Goal: Task Accomplishment & Management: Complete application form

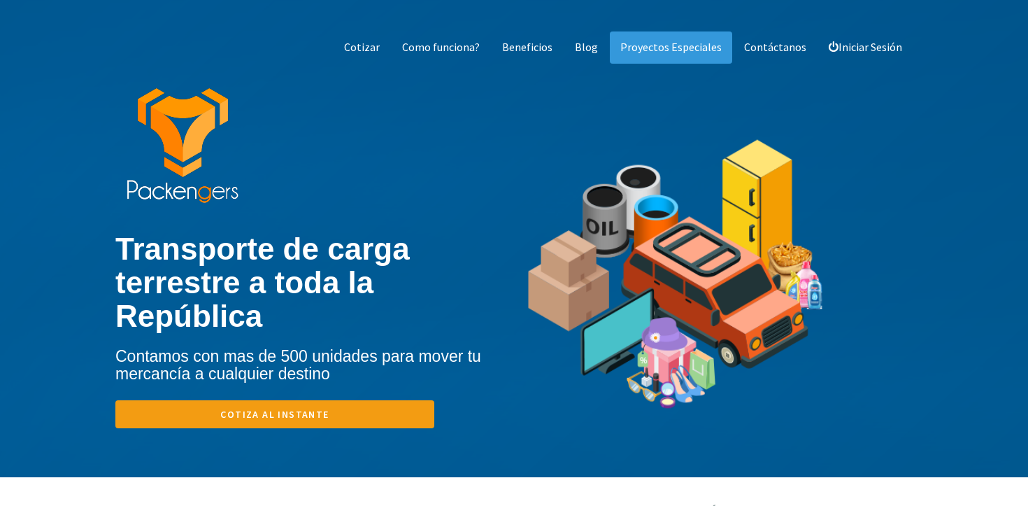
click at [304, 420] on link "Cotiza al instante" at bounding box center [274, 414] width 319 height 28
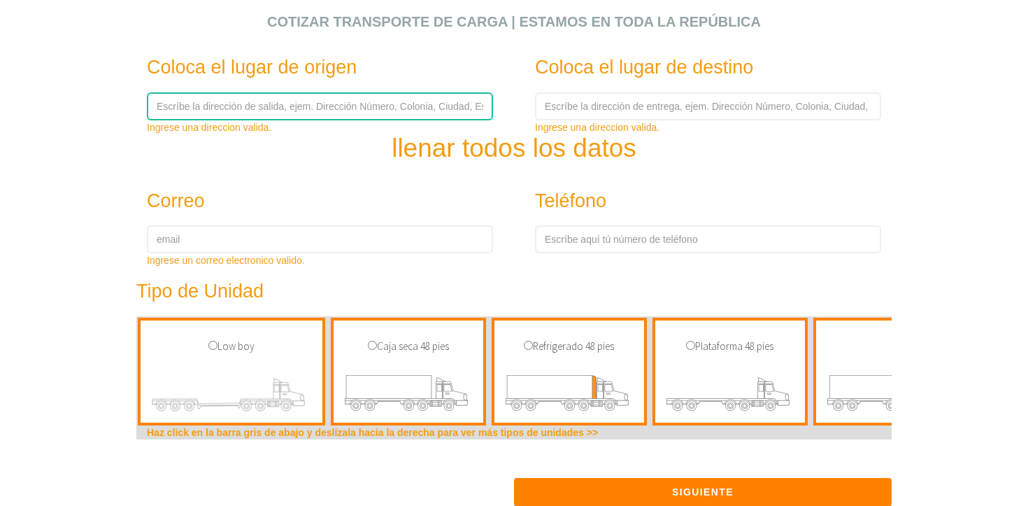
click at [229, 113] on input "text" at bounding box center [320, 106] width 346 height 28
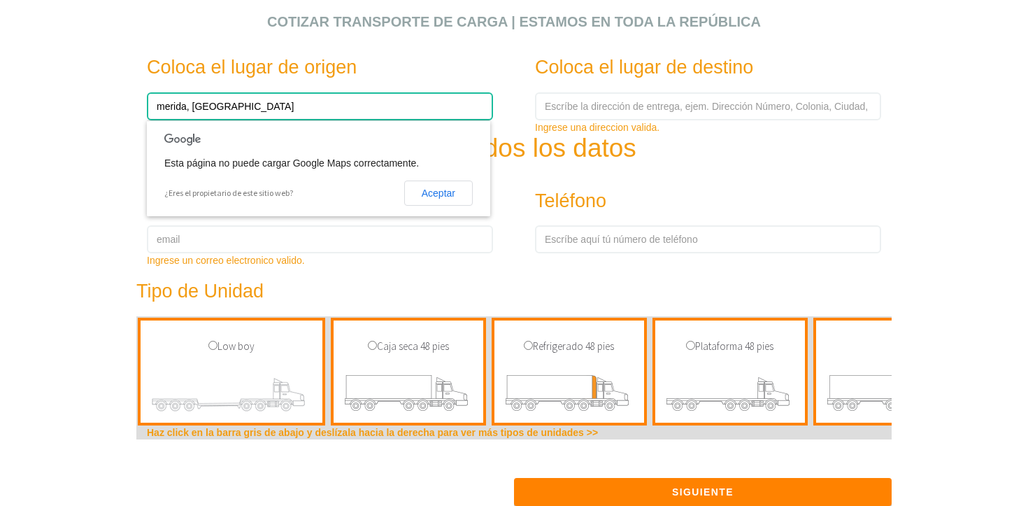
type input "merida, yucatan"
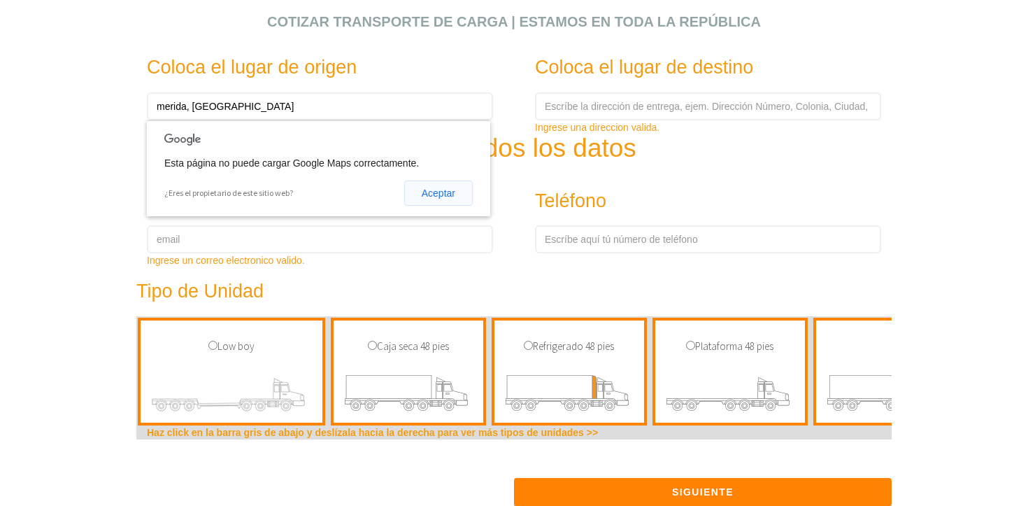
click at [434, 192] on button "Aceptar" at bounding box center [438, 192] width 69 height 25
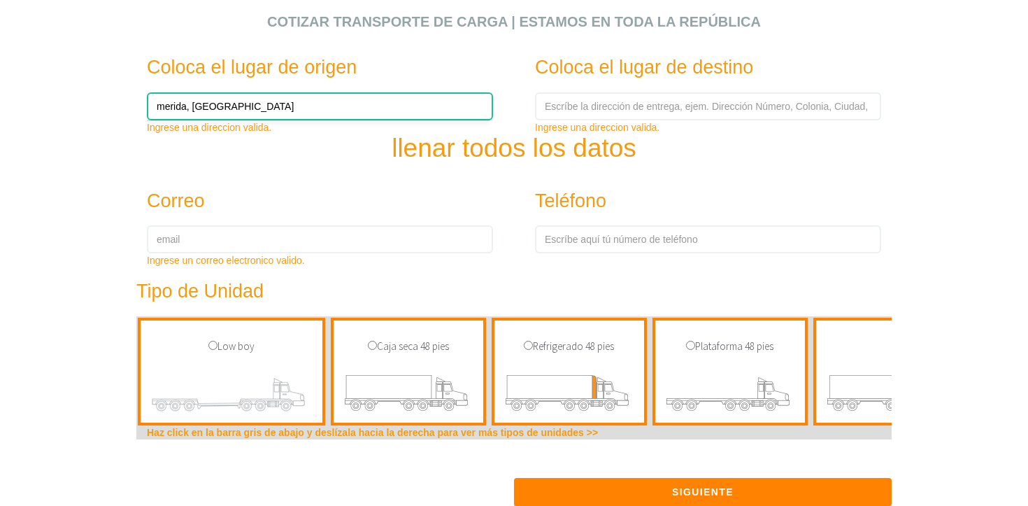
click at [436, 117] on input "merida, yucatan" at bounding box center [320, 106] width 346 height 28
drag, startPoint x: 351, startPoint y: 107, endPoint x: 156, endPoint y: 76, distance: 197.5
click at [155, 76] on div "Coloca el lugar de origen merida, yucatan Ingrese una direccion valida." at bounding box center [320, 88] width 388 height 91
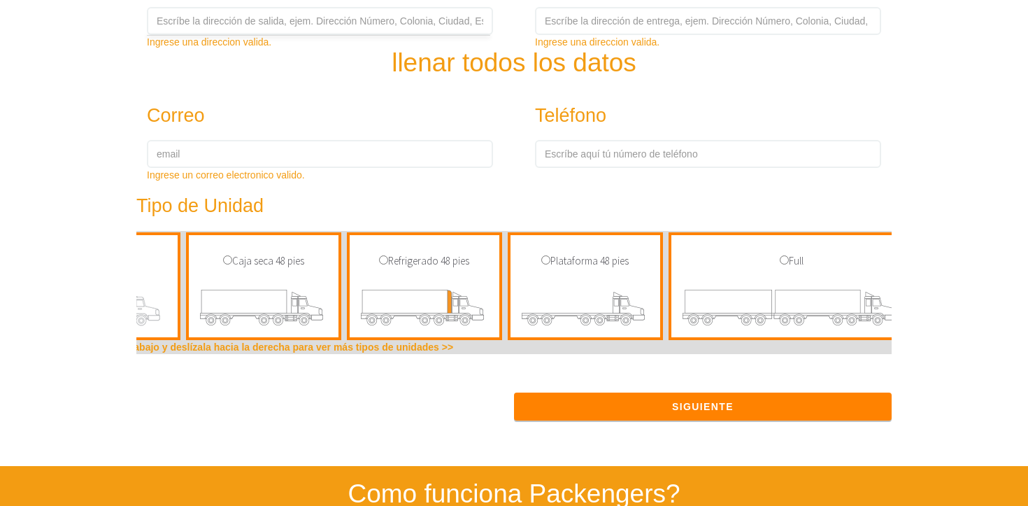
scroll to position [0, 134]
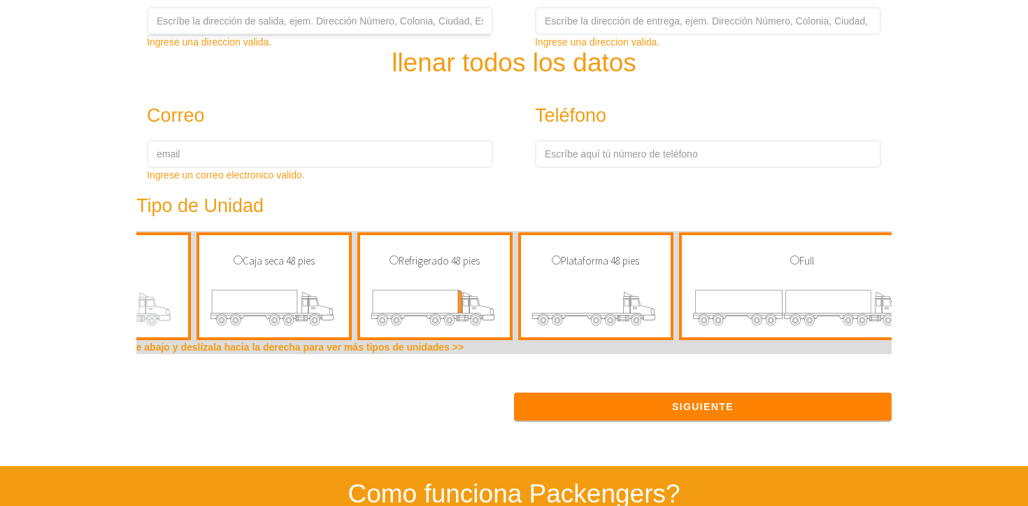
click at [280, 275] on div "Caja seca 48 pies" at bounding box center [274, 286] width 155 height 108
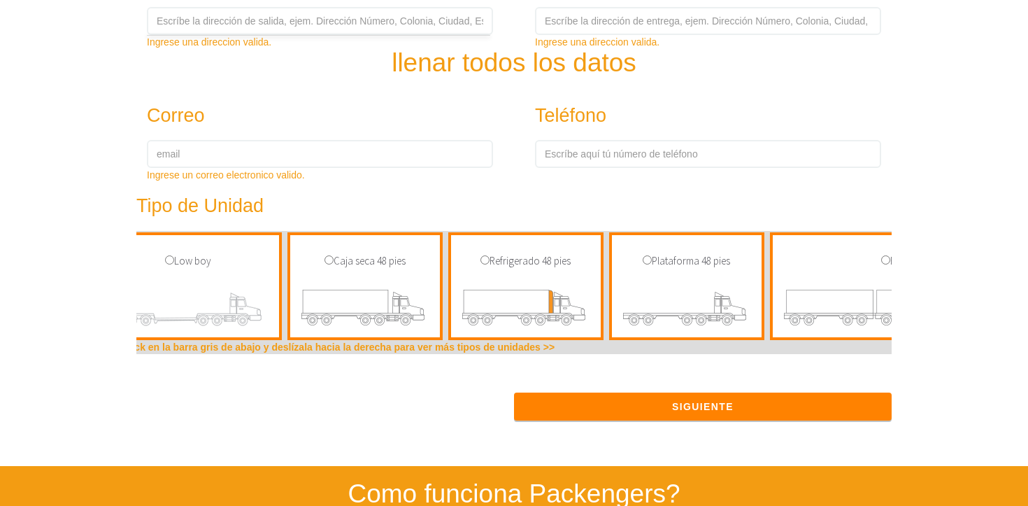
scroll to position [0, 0]
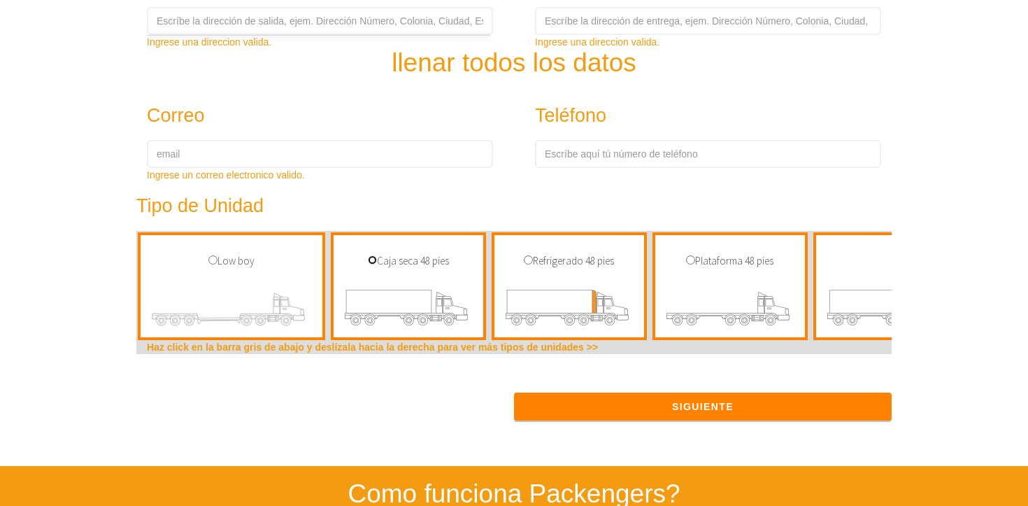
click at [373, 260] on input "radio" at bounding box center [372, 259] width 9 height 9
radio input "true"
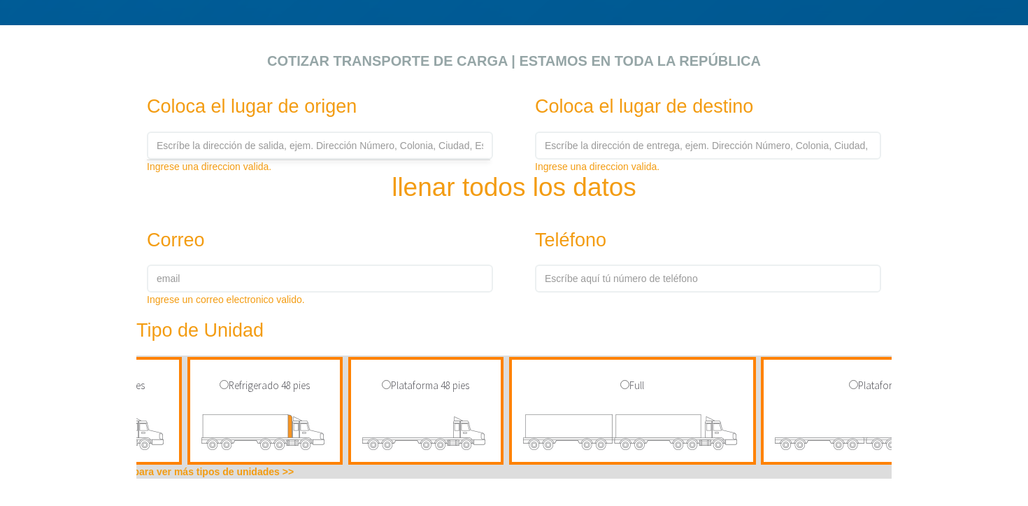
scroll to position [417, 0]
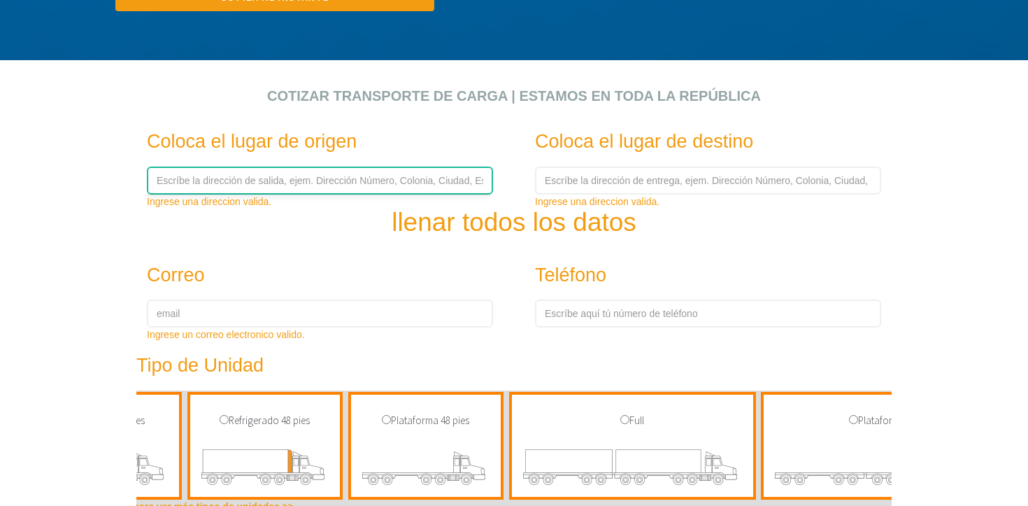
click at [228, 178] on input "text" at bounding box center [320, 180] width 346 height 28
type input "C. 59-F 411"
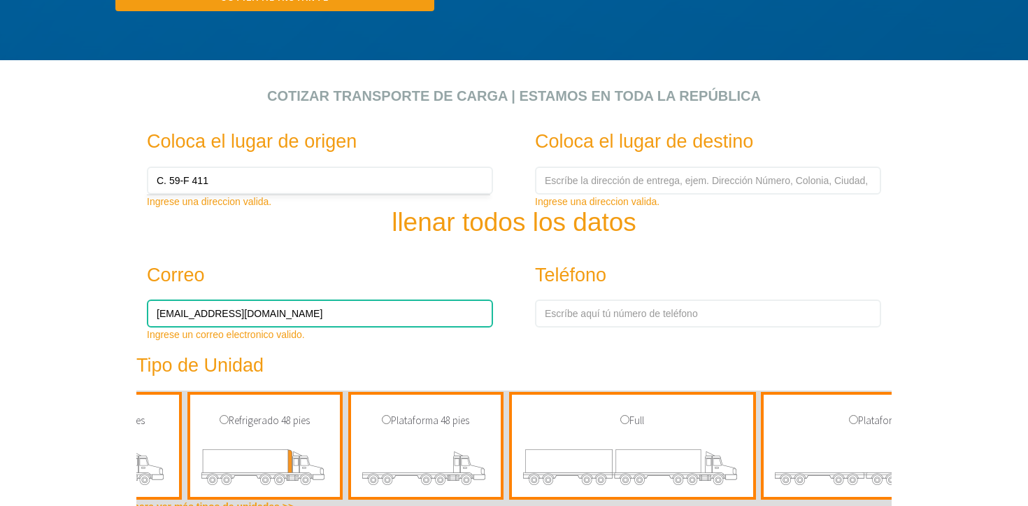
drag, startPoint x: 351, startPoint y: 308, endPoint x: 69, endPoint y: 289, distance: 282.4
click at [69, 289] on section "Cotizar transporte de carga | Estamos en toda la República Coloca el lugar de o…" at bounding box center [514, 86] width 1028 height 1007
click at [201, 316] on input "jvillanueva@ligsgroup.com" at bounding box center [320, 313] width 346 height 28
type input "jvillanuevae@ligsgroup.com"
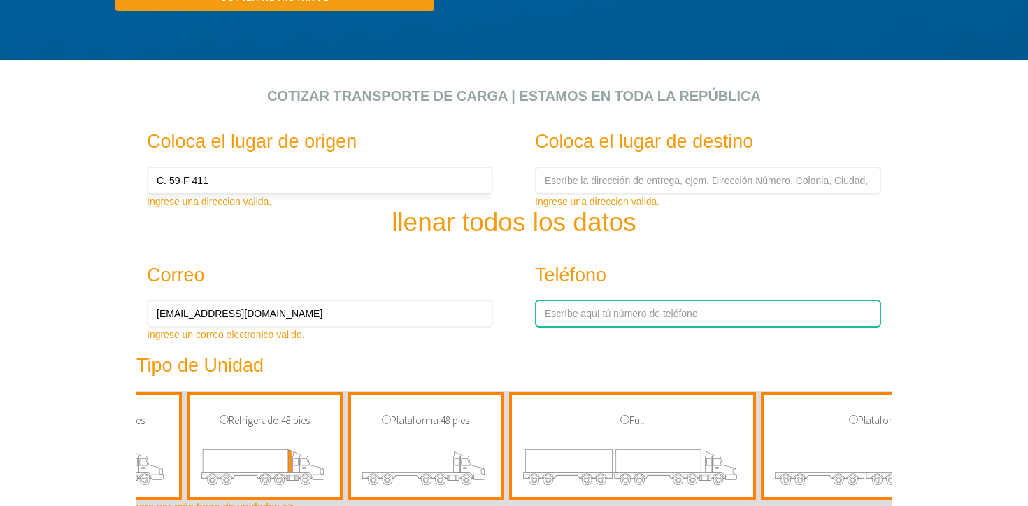
click at [611, 308] on input "number" at bounding box center [708, 313] width 346 height 28
type input "9999123456"
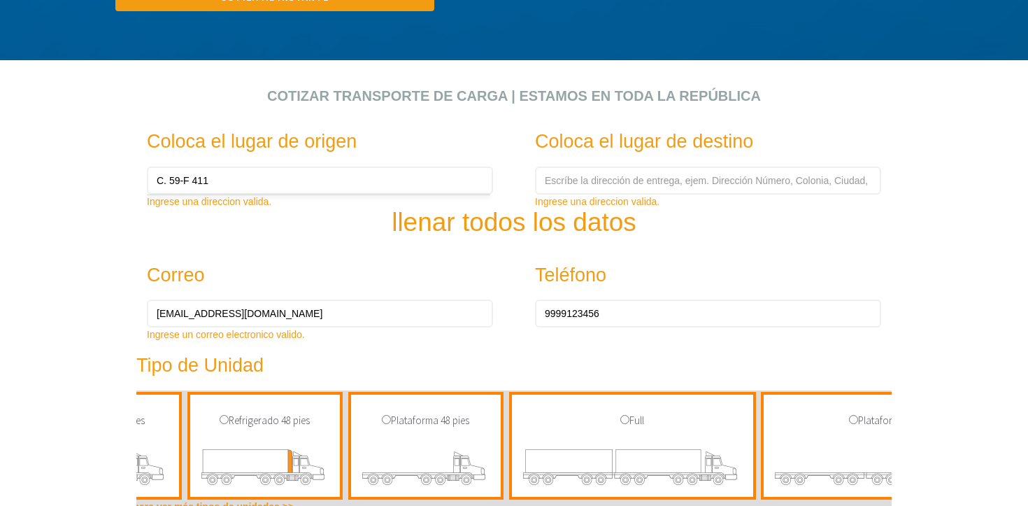
click at [826, 248] on div "Coloca el lugar de origen C. 59-F 411 Ingrese una direccion valida. Coloca el l…" at bounding box center [514, 353] width 776 height 473
click at [682, 153] on div "Coloca el lugar de destino" at bounding box center [692, 141] width 336 height 49
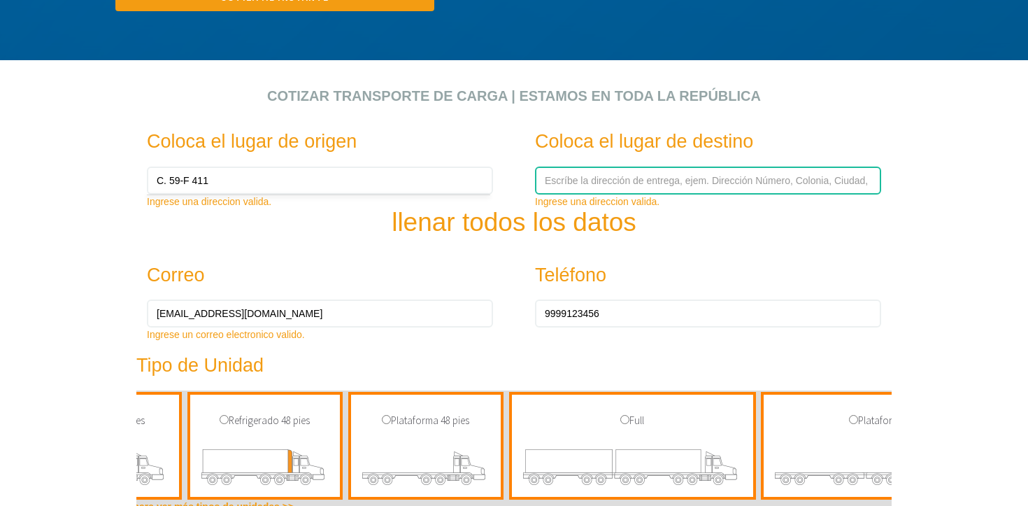
click at [670, 173] on input "text" at bounding box center [708, 180] width 346 height 28
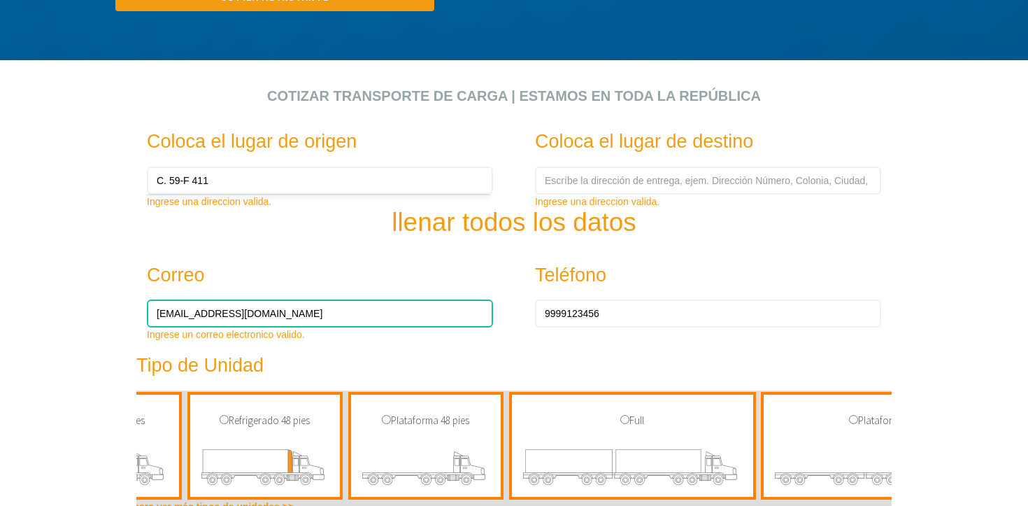
drag, startPoint x: 327, startPoint y: 310, endPoint x: 89, endPoint y: 264, distance: 242.9
click at [89, 264] on section "Cotizar transporte de carga | Estamos en toda la República Coloca el lugar de o…" at bounding box center [514, 86] width 1028 height 1007
type input "jhjhu@hotmail.com"
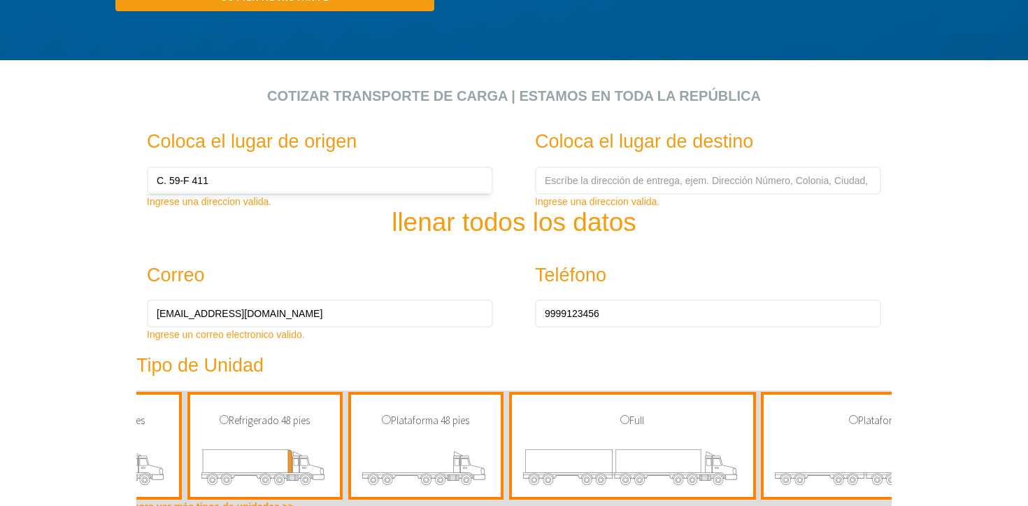
click at [243, 162] on div "Coloca el lugar de origen" at bounding box center [304, 141] width 336 height 49
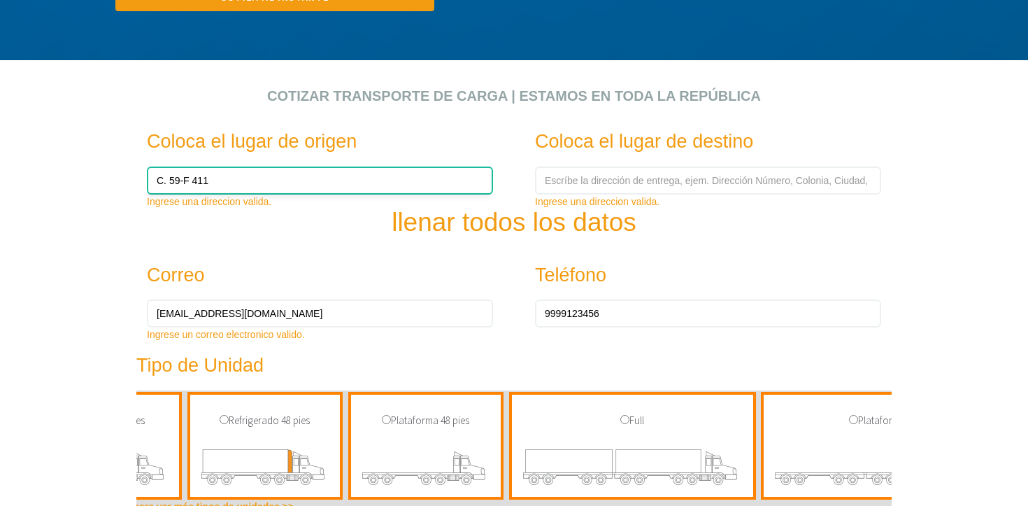
drag, startPoint x: 236, startPoint y: 173, endPoint x: 71, endPoint y: 146, distance: 167.8
click at [71, 146] on section "Cotizar transporte de carga | Estamos en toda la República Coloca el lugar de o…" at bounding box center [514, 86] width 1028 height 1007
drag, startPoint x: 222, startPoint y: 182, endPoint x: 78, endPoint y: 173, distance: 145.0
click at [78, 173] on section "Cotizar transporte de carga | Estamos en toda la República Coloca el lugar de o…" at bounding box center [514, 86] width 1028 height 1007
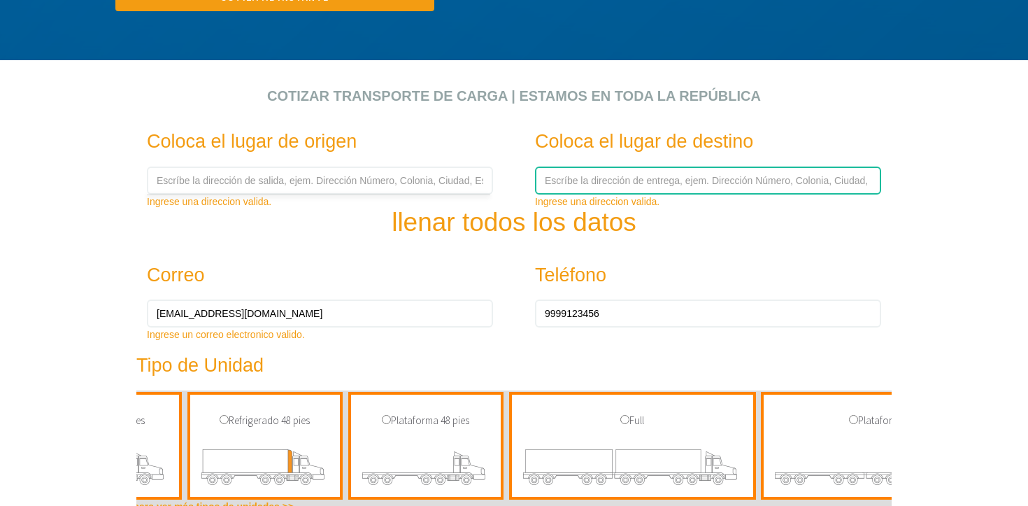
click at [652, 187] on input "text" at bounding box center [708, 180] width 346 height 28
paste input "Quila, 48546 Jal."
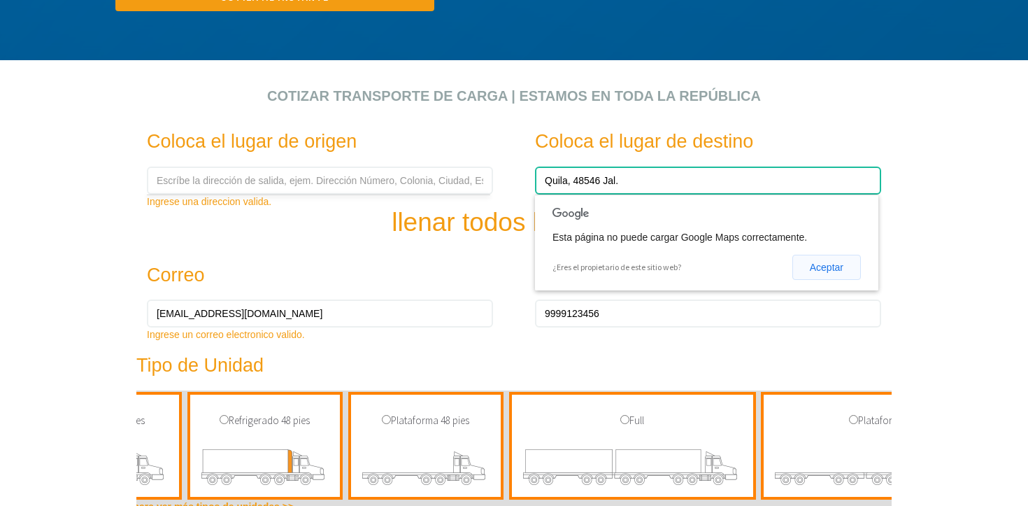
type input "Quila, 48546 Jal."
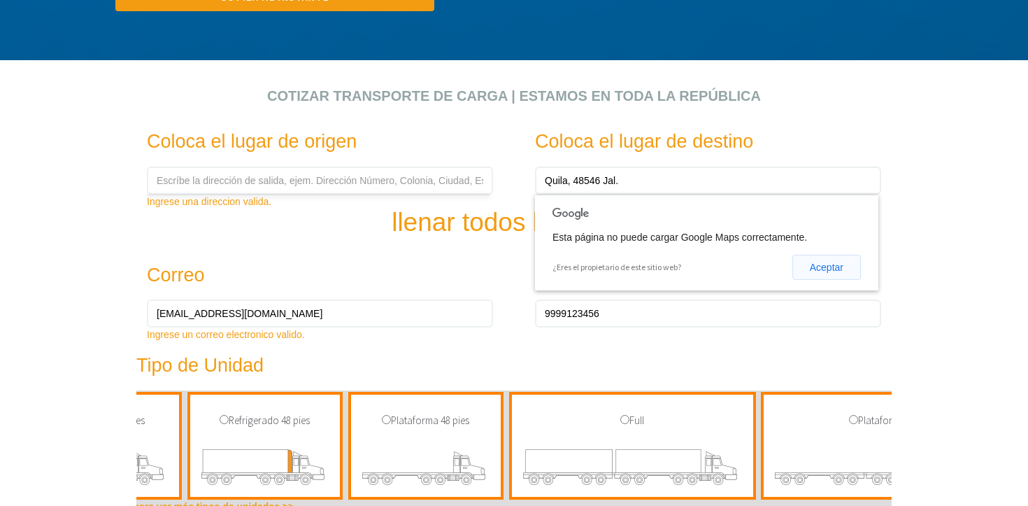
click at [807, 267] on button "Aceptar" at bounding box center [826, 267] width 69 height 25
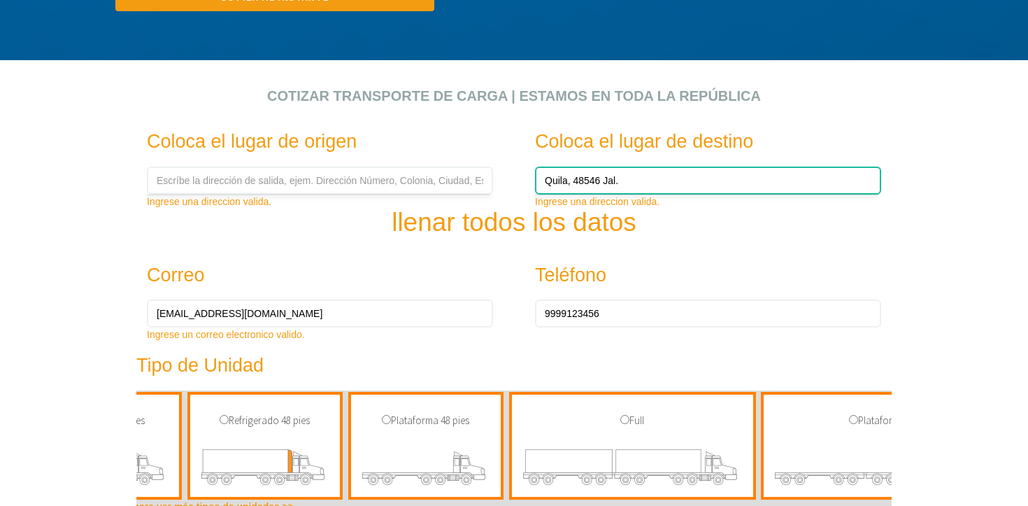
click at [636, 183] on input "Quila, 48546 Jal." at bounding box center [708, 180] width 346 height 28
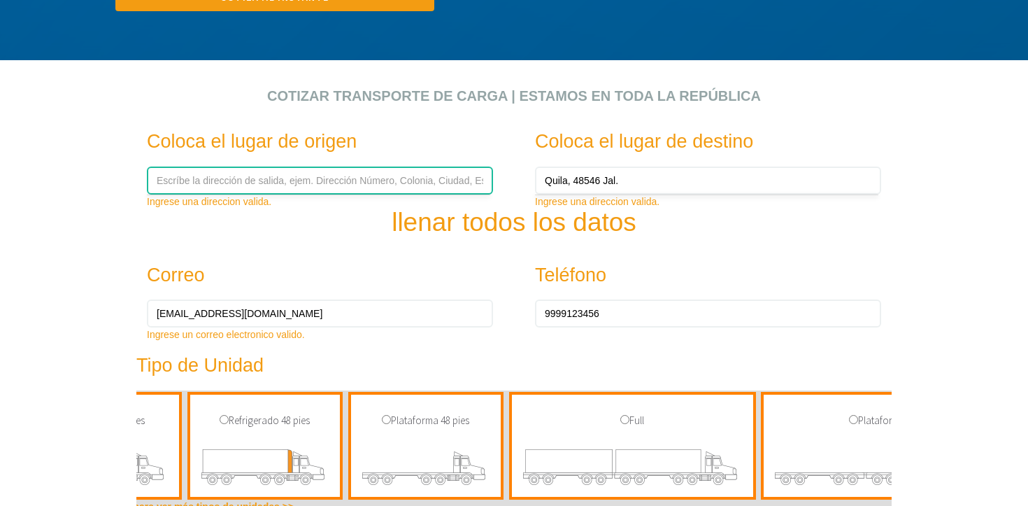
click at [320, 180] on input "text" at bounding box center [320, 180] width 346 height 28
type input "C. 59-F 411"
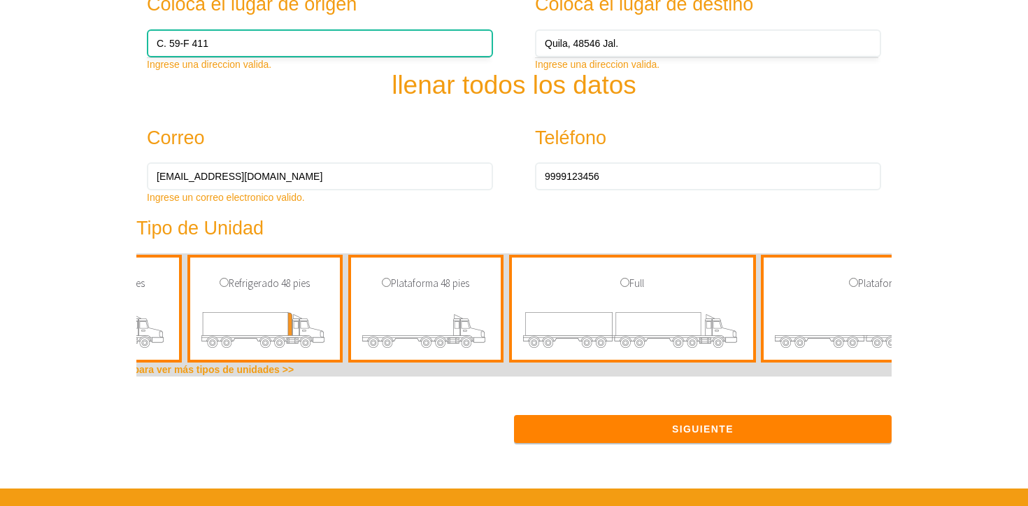
scroll to position [560, 0]
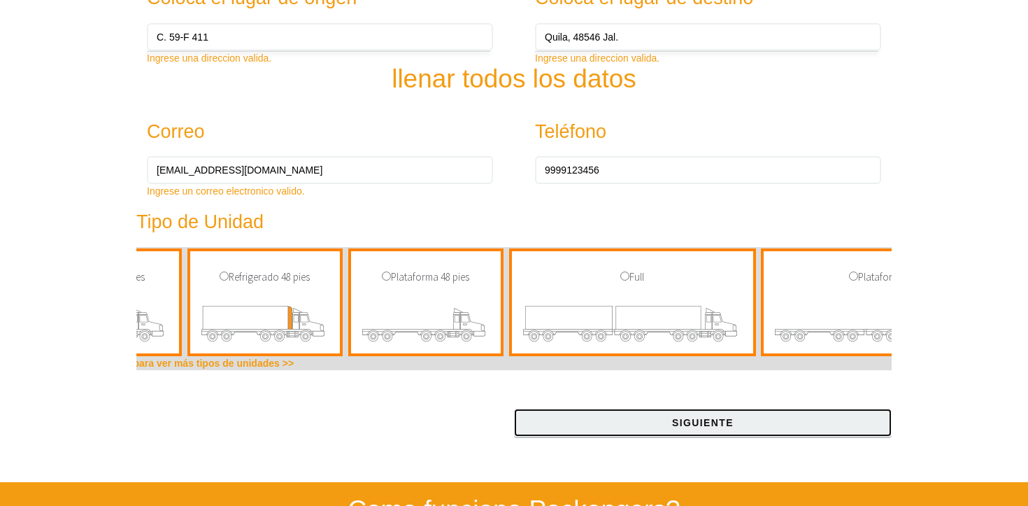
click at [725, 432] on button "Siguiente" at bounding box center [703, 422] width 378 height 28
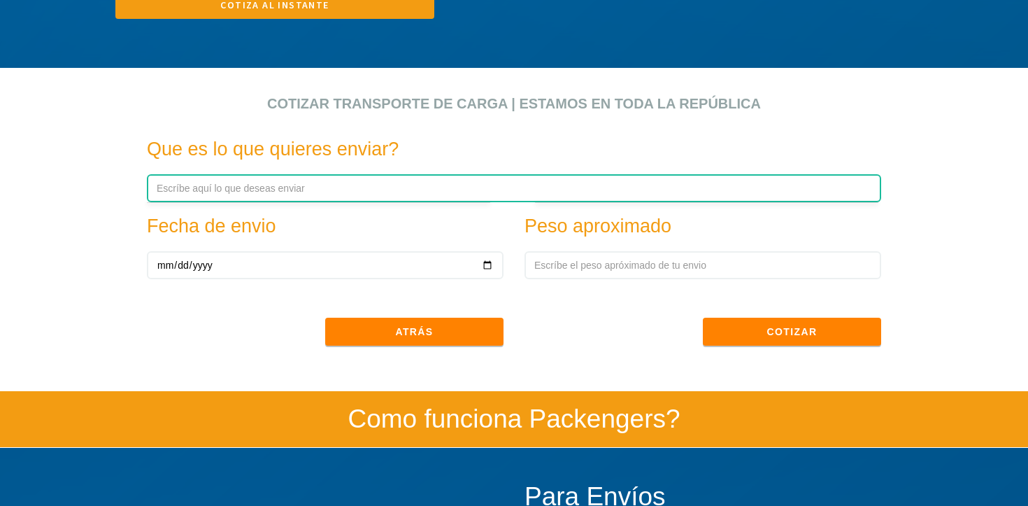
scroll to position [393, 0]
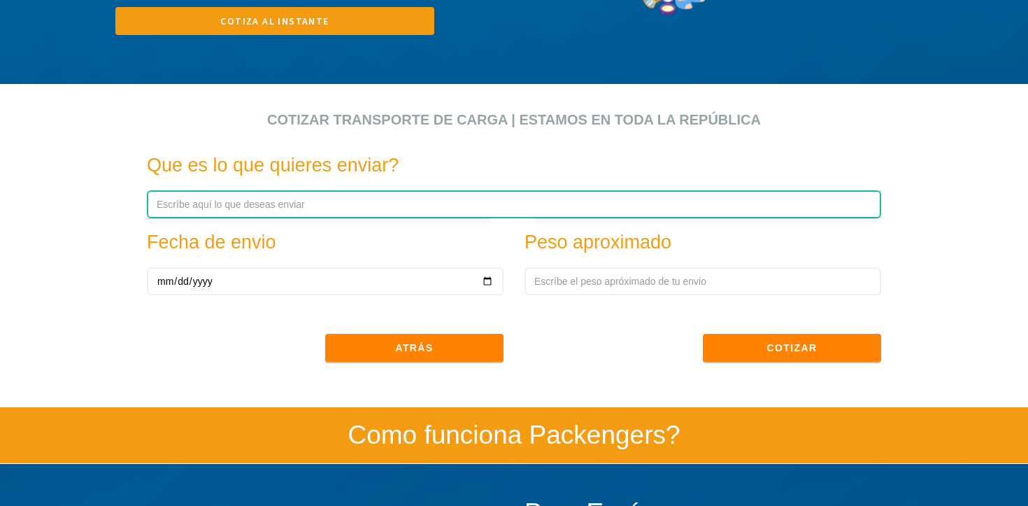
click at [290, 211] on input "text" at bounding box center [514, 204] width 734 height 28
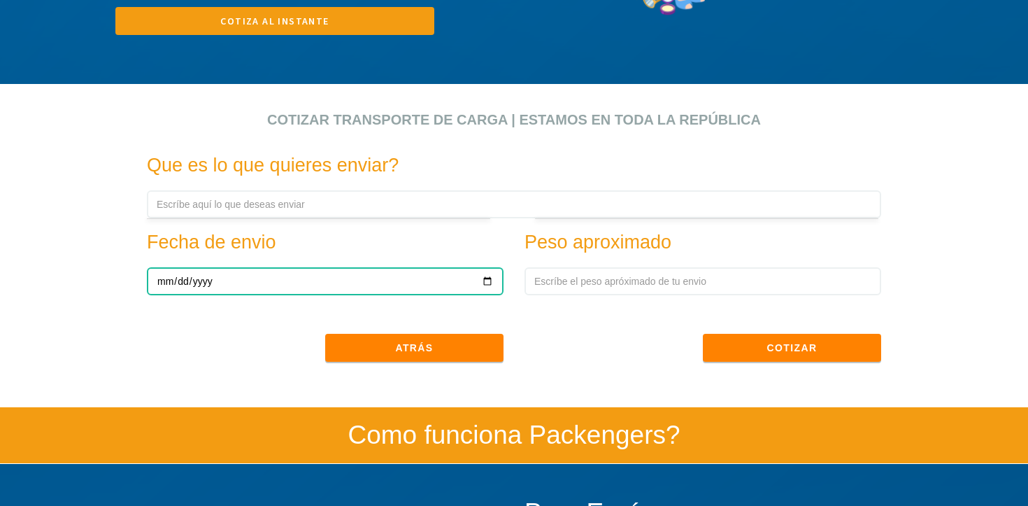
click at [488, 280] on input "date" at bounding box center [325, 281] width 357 height 28
type input "2025-10-08"
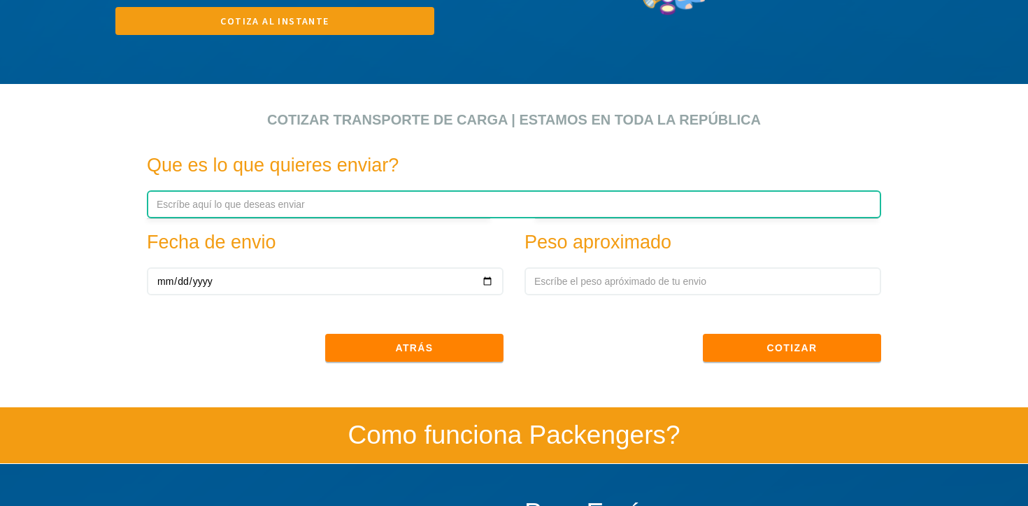
click at [272, 215] on input "text" at bounding box center [514, 204] width 734 height 28
type input "M"
type input "LAMINAS [PERSON_NAME]"
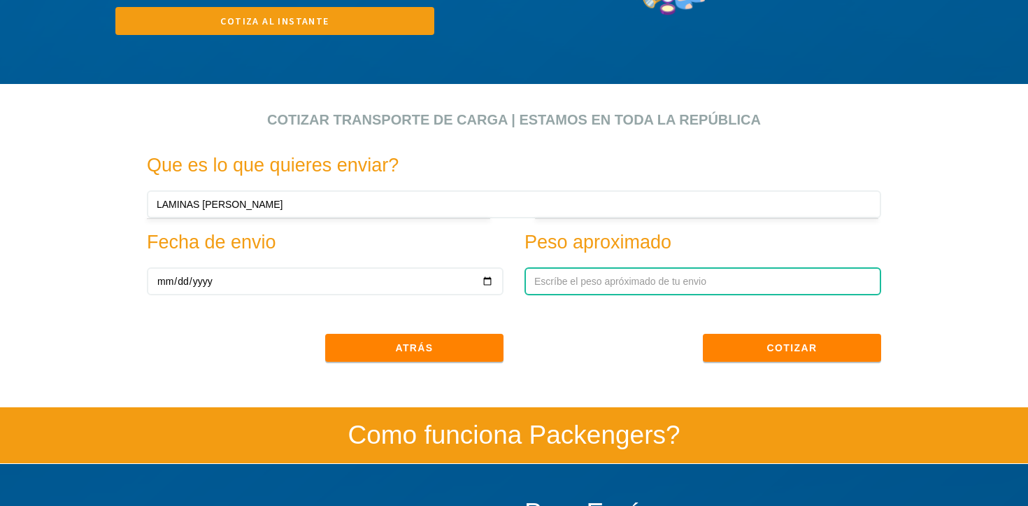
click at [617, 290] on input "text" at bounding box center [702, 281] width 357 height 28
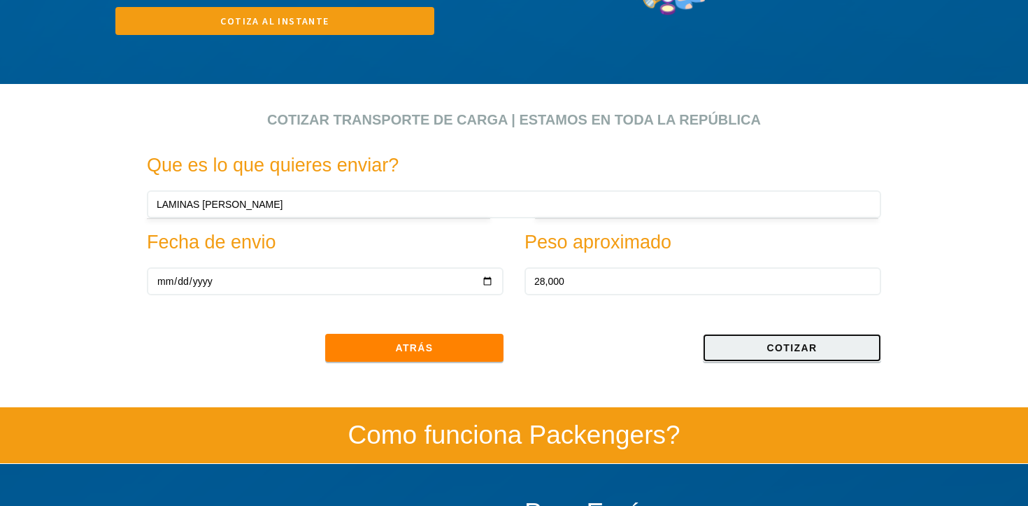
click at [806, 348] on button "Cotizar" at bounding box center [792, 348] width 178 height 28
click at [752, 341] on button "Cotizar" at bounding box center [792, 348] width 178 height 28
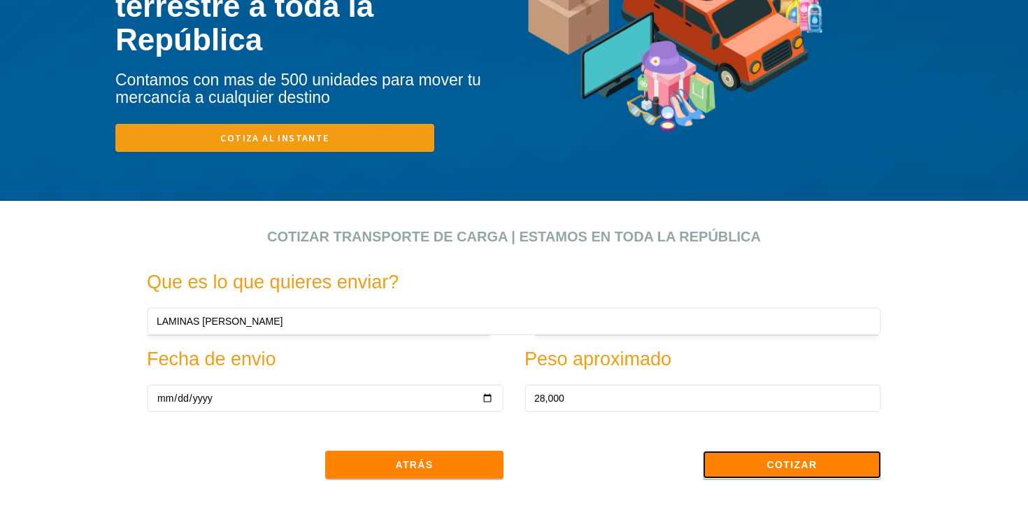
scroll to position [279, 0]
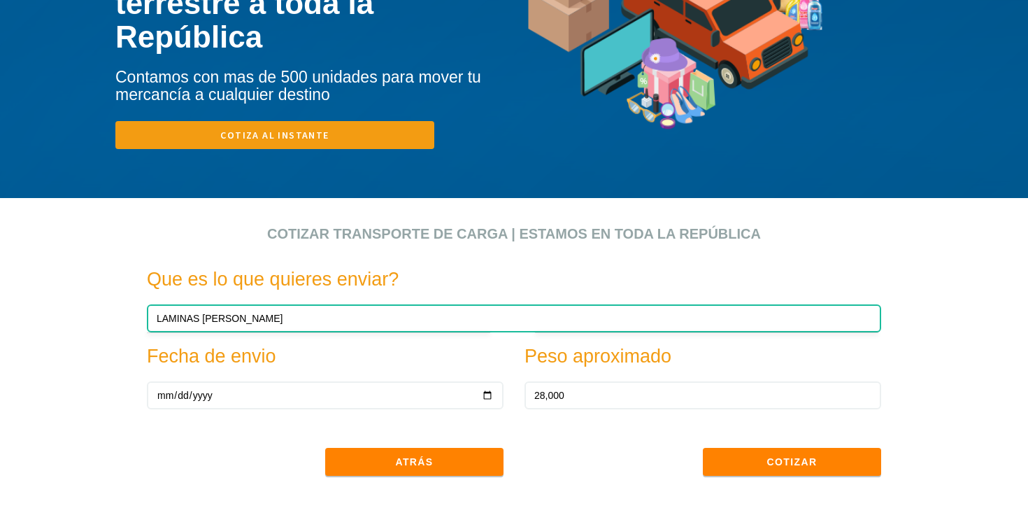
click at [541, 313] on input "LAMINAS [PERSON_NAME]" at bounding box center [514, 318] width 734 height 28
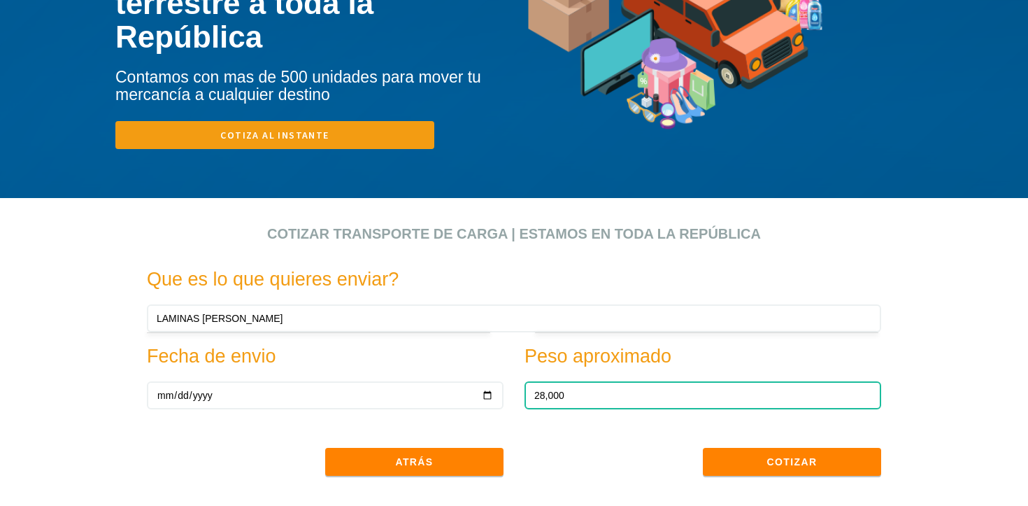
click at [606, 393] on input "28,000" at bounding box center [702, 395] width 357 height 28
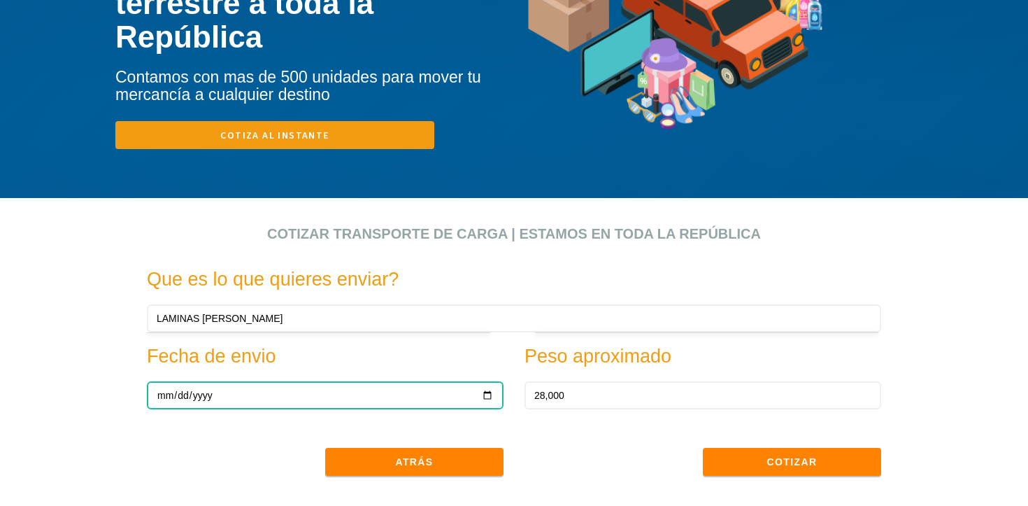
click at [429, 387] on input "2025-10-08" at bounding box center [325, 395] width 357 height 28
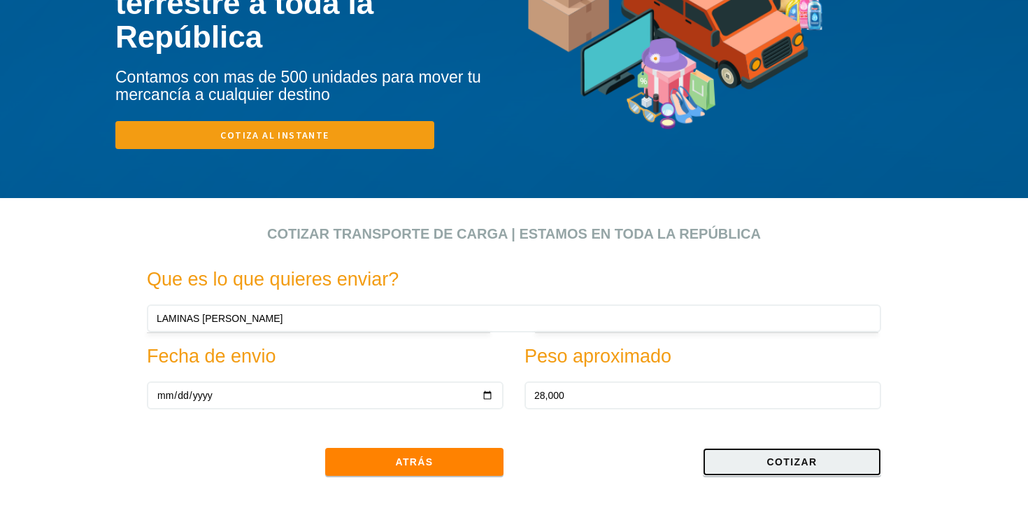
click at [776, 457] on button "Cotizar" at bounding box center [792, 462] width 178 height 28
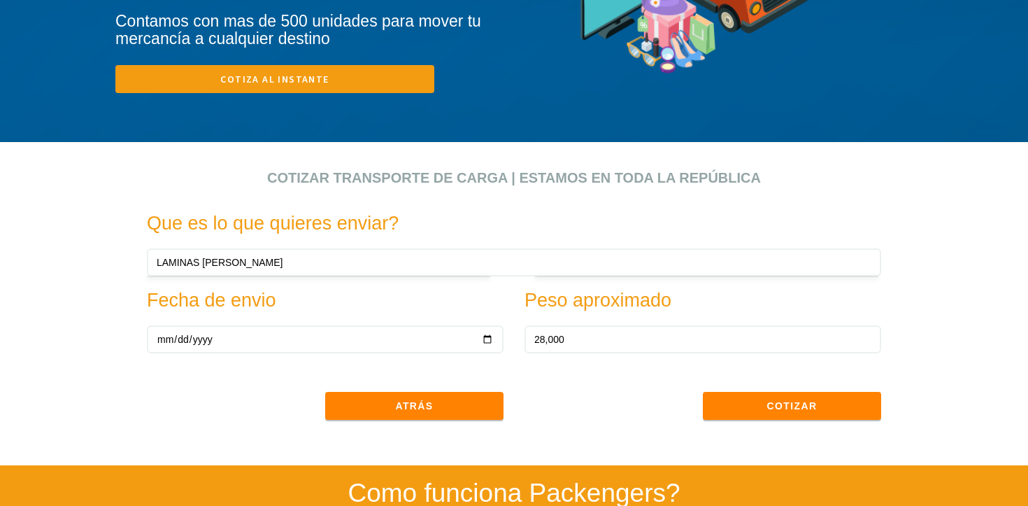
scroll to position [491, 0]
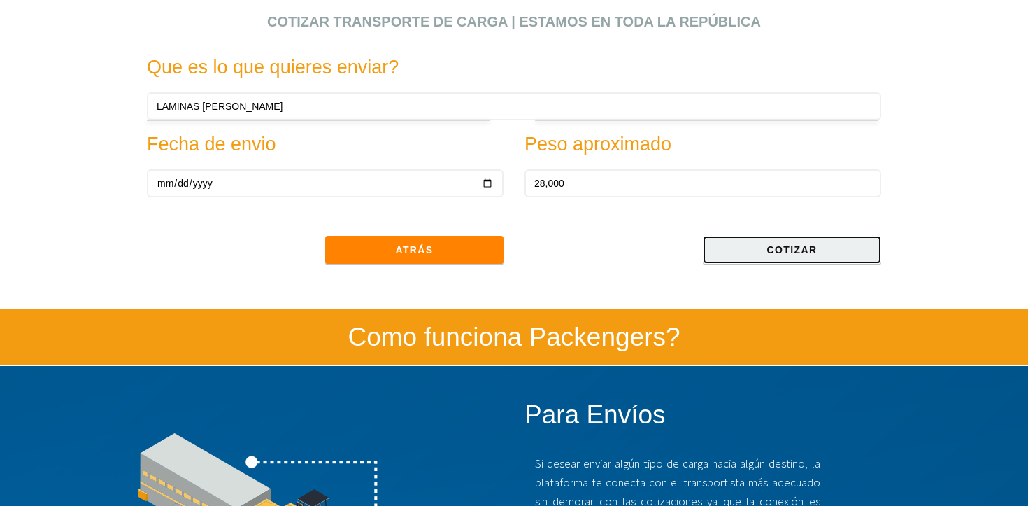
click at [759, 244] on button "Cotizar" at bounding box center [792, 250] width 178 height 28
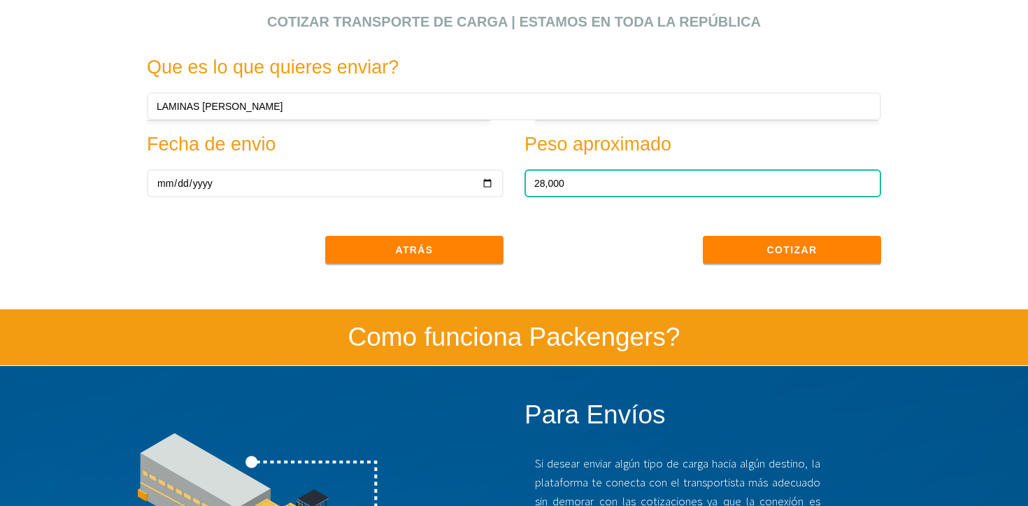
click at [585, 181] on input "28,000" at bounding box center [702, 183] width 357 height 28
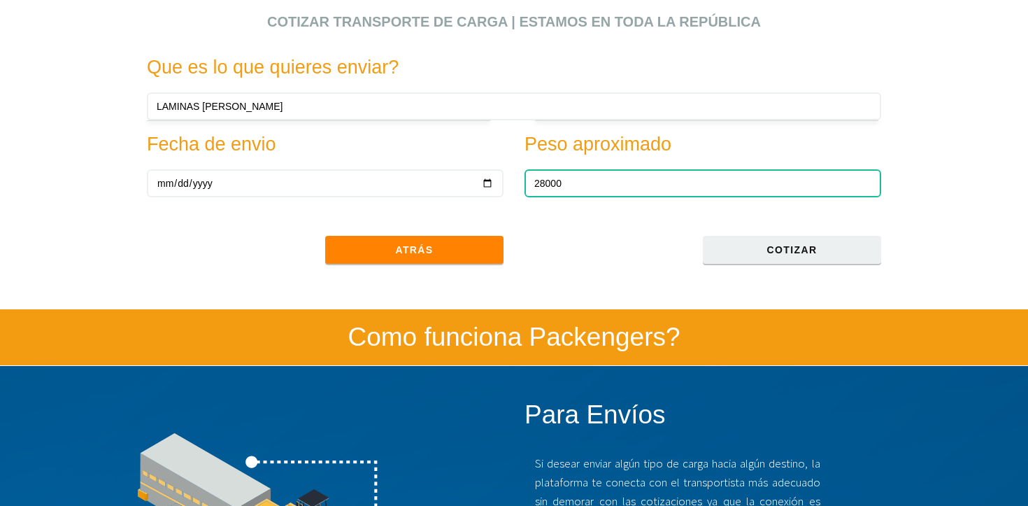
type input "28000"
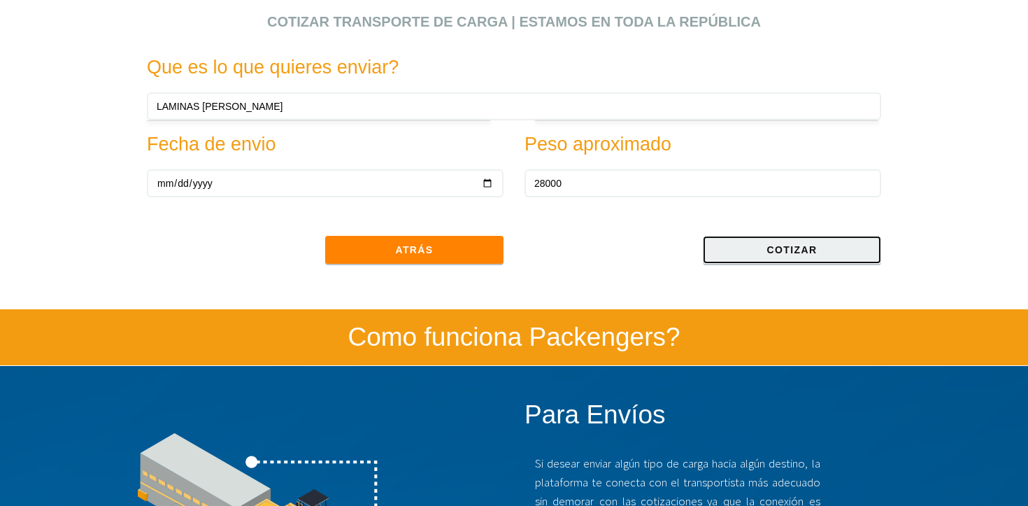
click at [738, 252] on button "Cotizar" at bounding box center [792, 250] width 178 height 28
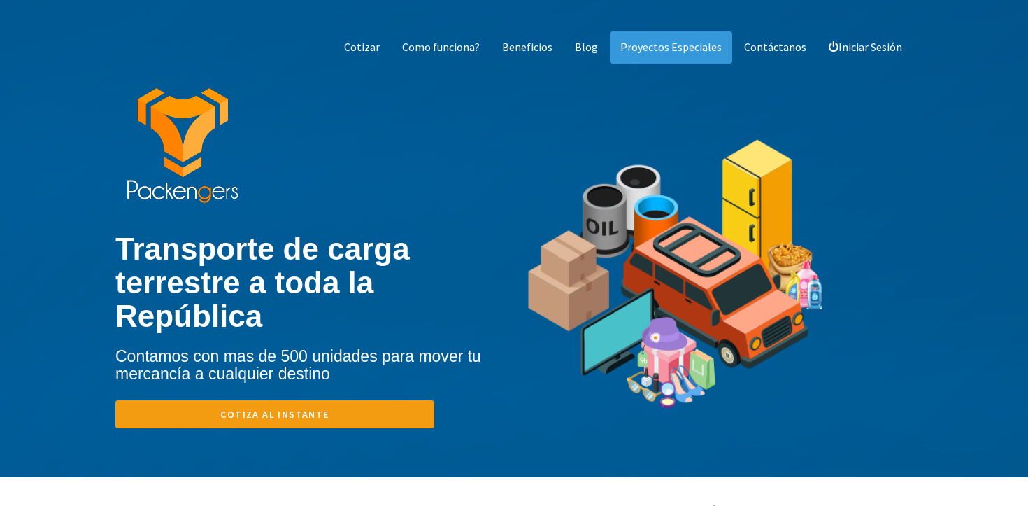
click at [322, 421] on link "Cotiza al instante" at bounding box center [274, 414] width 319 height 28
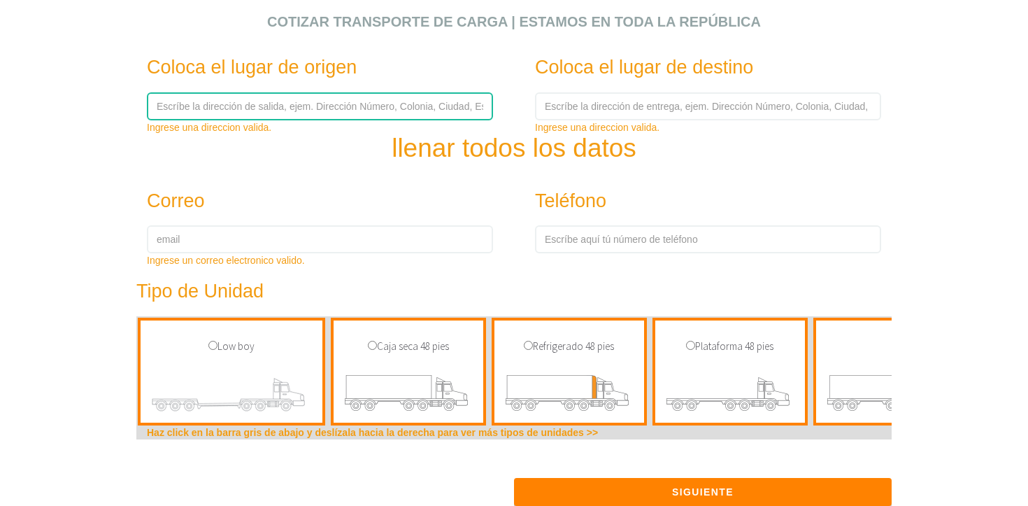
click at [313, 113] on input "text" at bounding box center [320, 106] width 346 height 28
type input "C. 59-F 411"
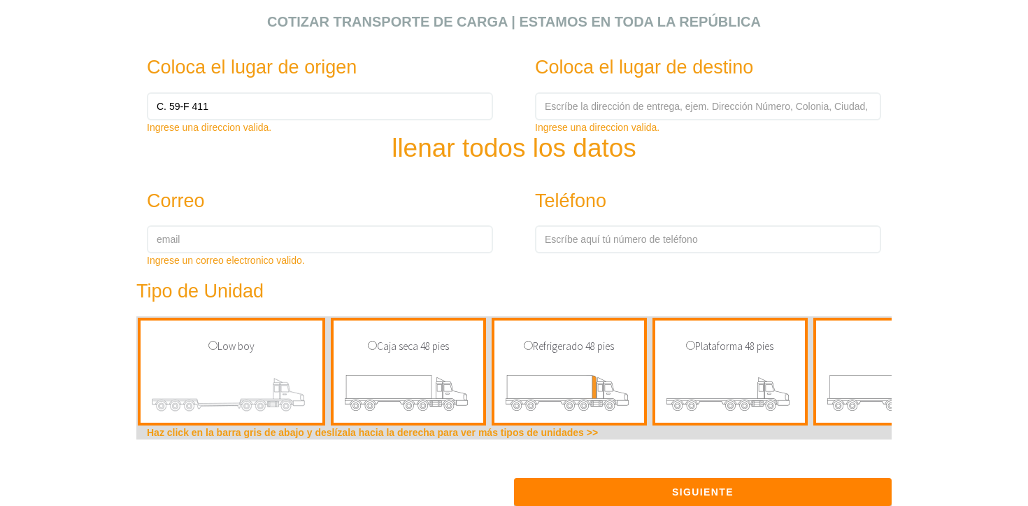
type input "[EMAIL_ADDRESS][DOMAIN_NAME]"
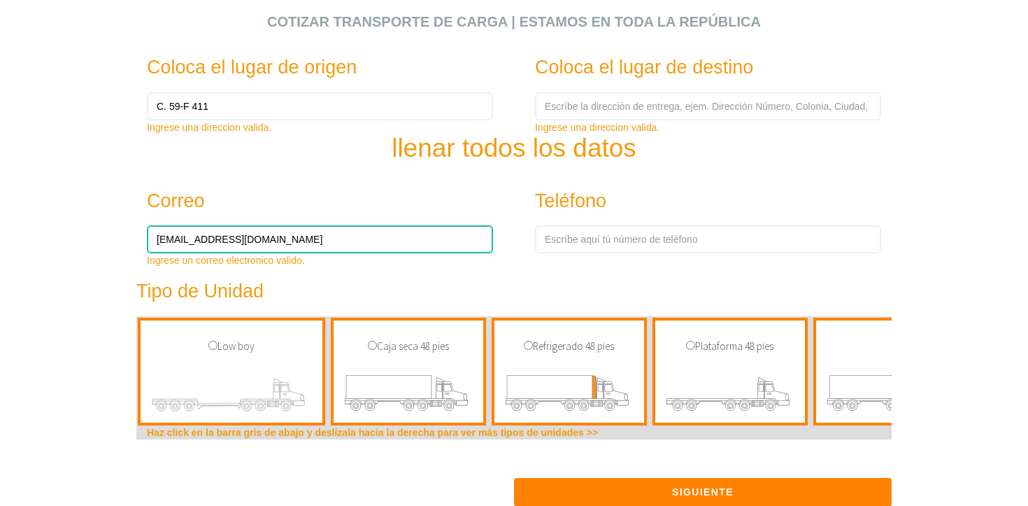
drag, startPoint x: 354, startPoint y: 238, endPoint x: 162, endPoint y: 206, distance: 194.3
click at [162, 204] on div "Correo [EMAIL_ADDRESS][DOMAIN_NAME] Ingrese un correo electronico valido." at bounding box center [320, 222] width 388 height 91
type input "[EMAIL_ADDRESS][DOMAIN_NAME]"
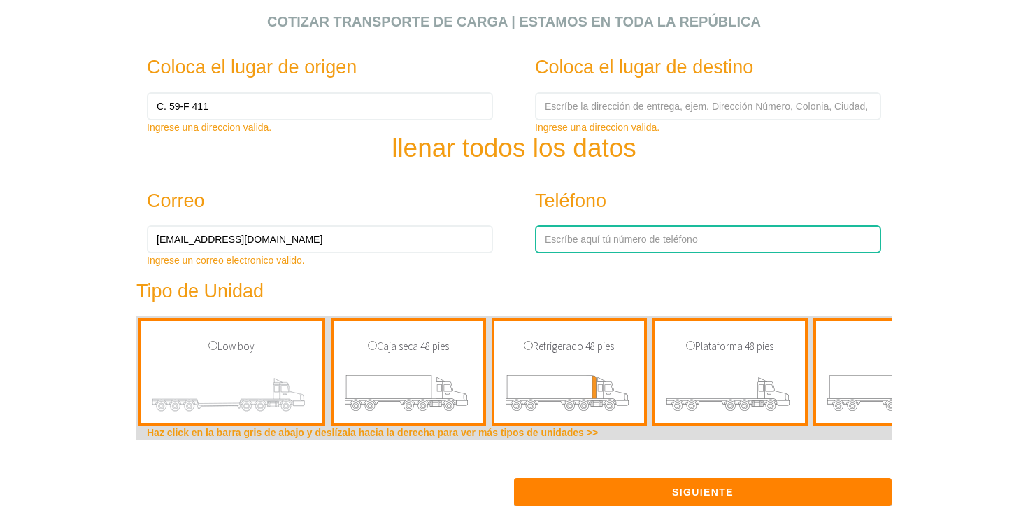
click at [615, 245] on input "number" at bounding box center [708, 239] width 346 height 28
click at [568, 240] on input "99999448957" at bounding box center [708, 239] width 346 height 28
type input "9999448957"
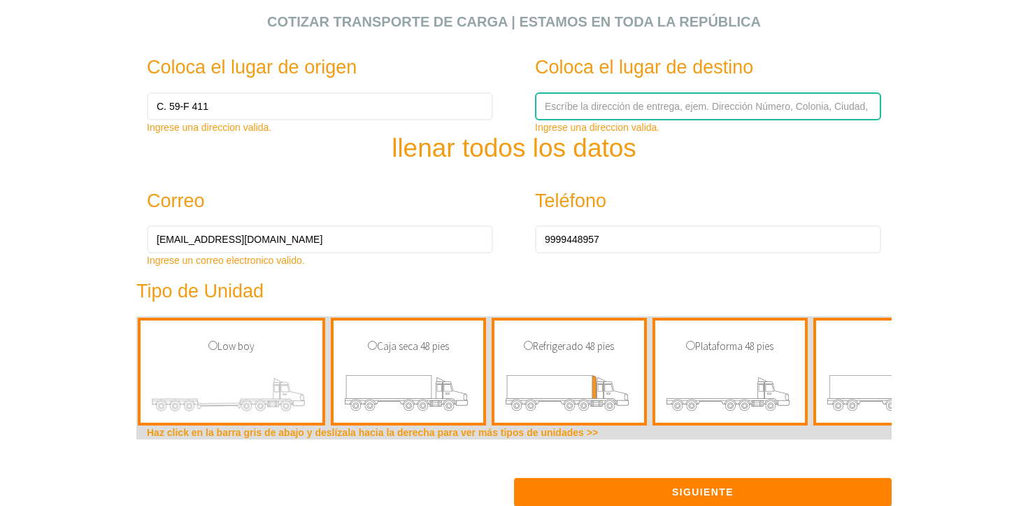
click at [643, 99] on input "text" at bounding box center [708, 106] width 346 height 28
click at [610, 110] on input "text" at bounding box center [708, 106] width 346 height 28
paste input "Quila, 48546 Jal."
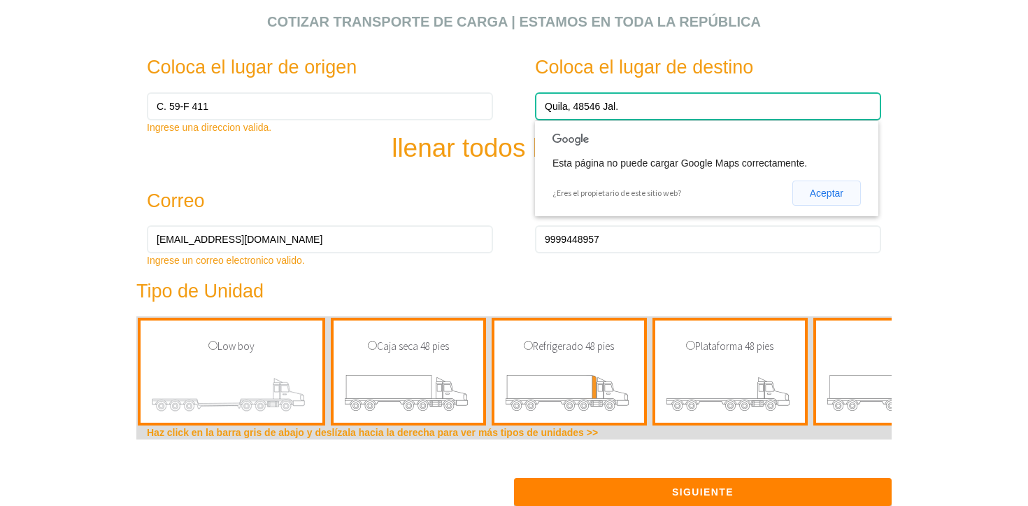
type input "Quila, 48546 Jal."
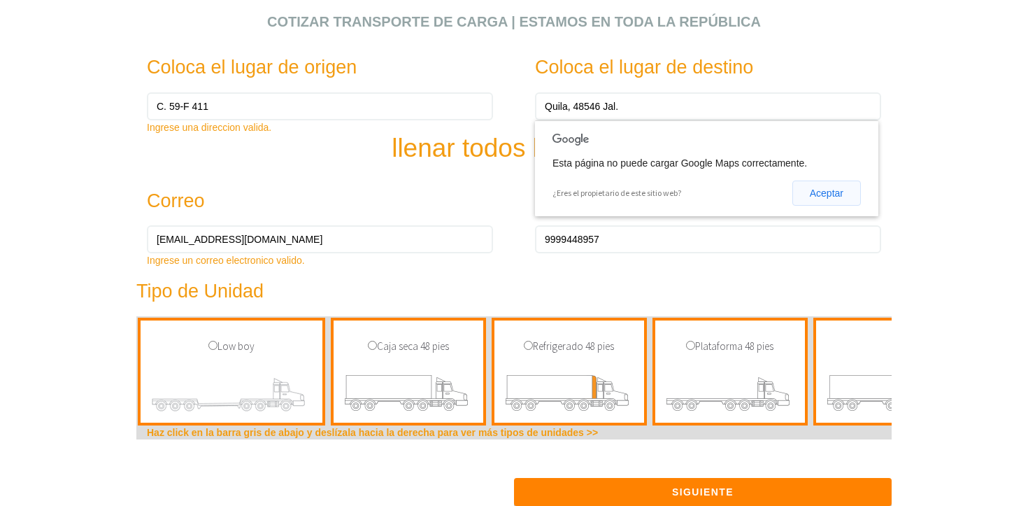
click at [824, 195] on button "Aceptar" at bounding box center [826, 192] width 69 height 25
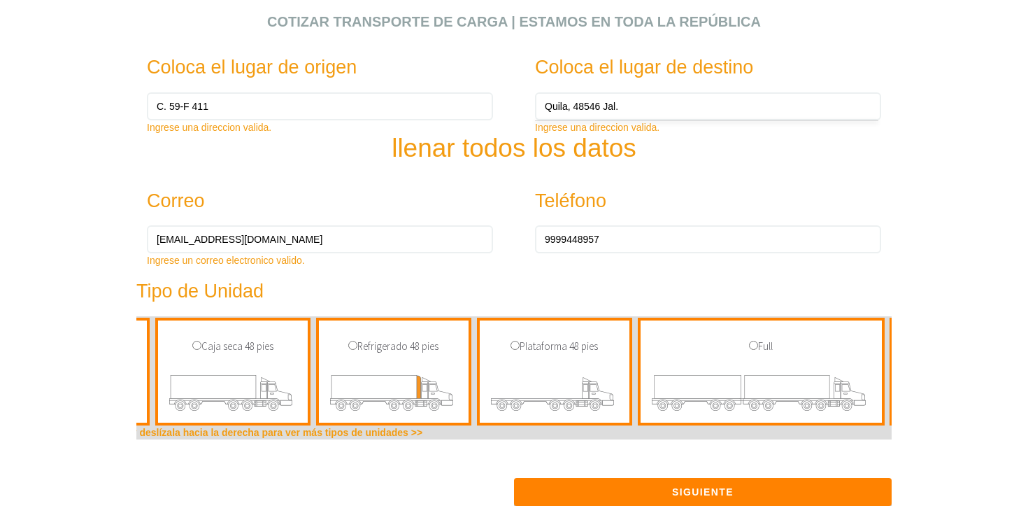
scroll to position [0, 169]
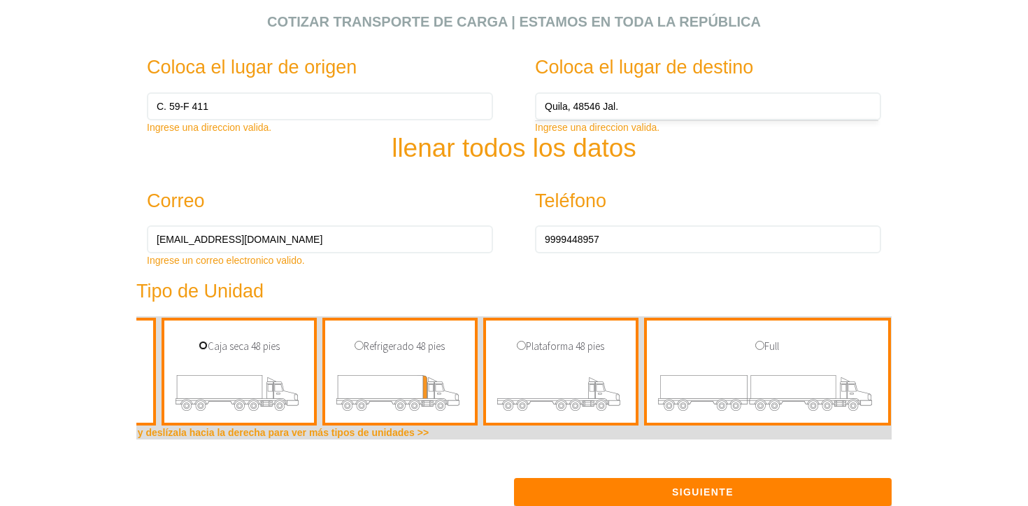
click at [203, 345] on input "radio" at bounding box center [203, 345] width 9 height 9
radio input "true"
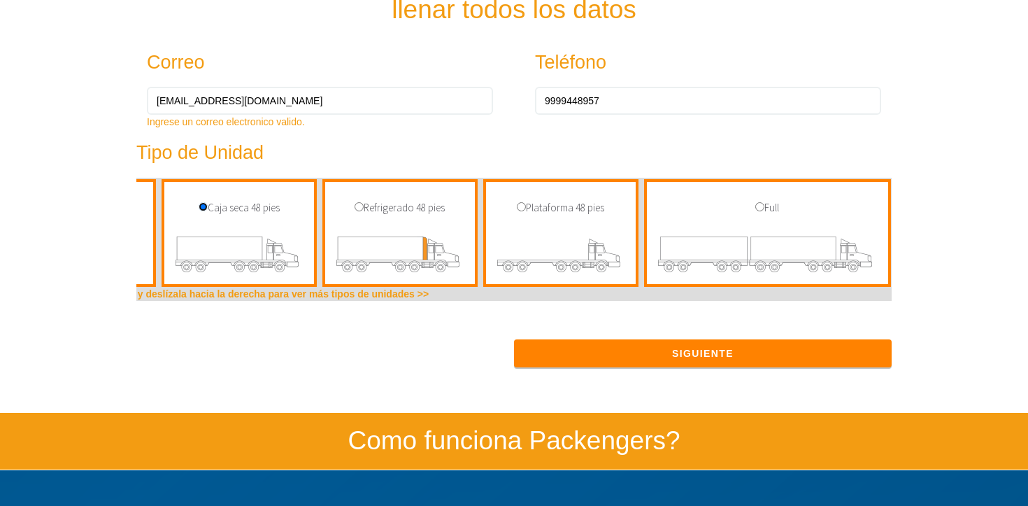
scroll to position [648, 0]
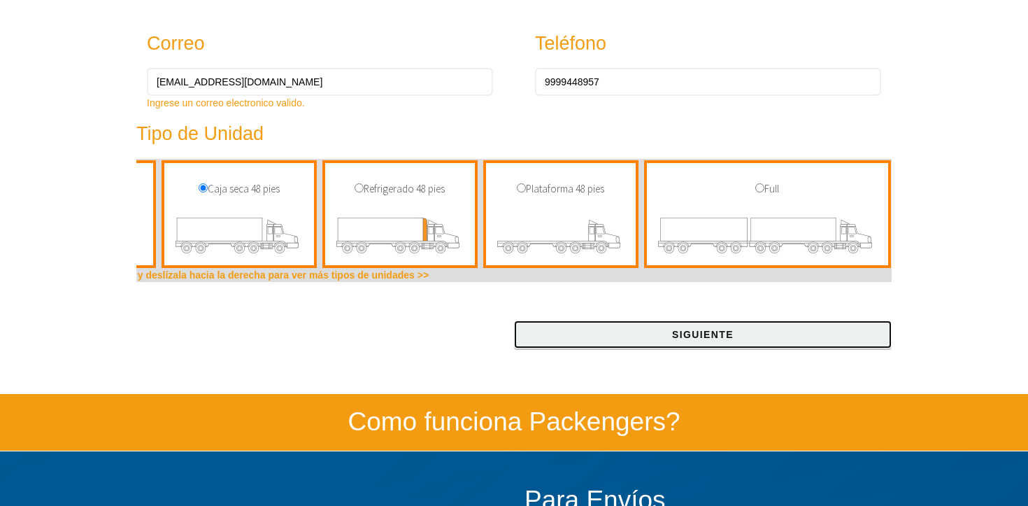
click at [669, 338] on button "Siguiente" at bounding box center [703, 334] width 378 height 28
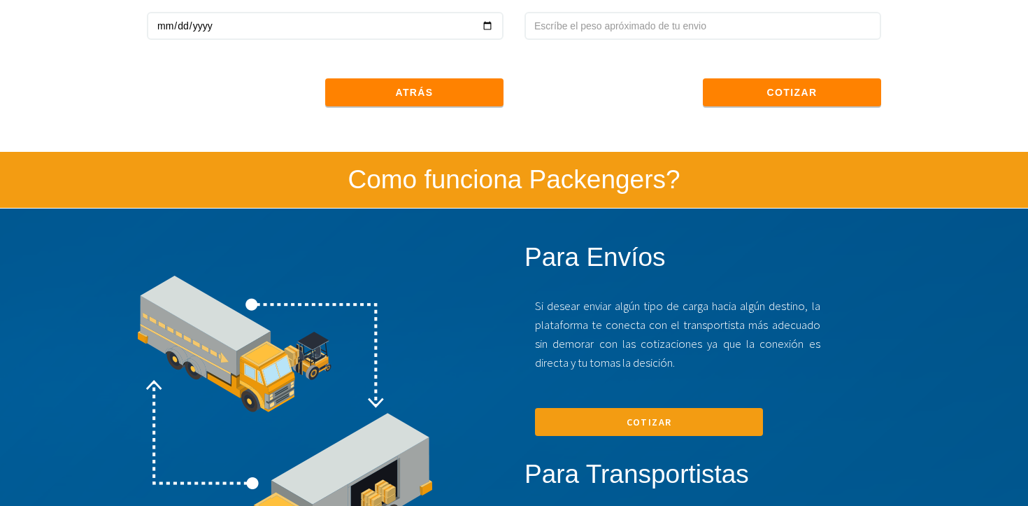
scroll to position [505, 0]
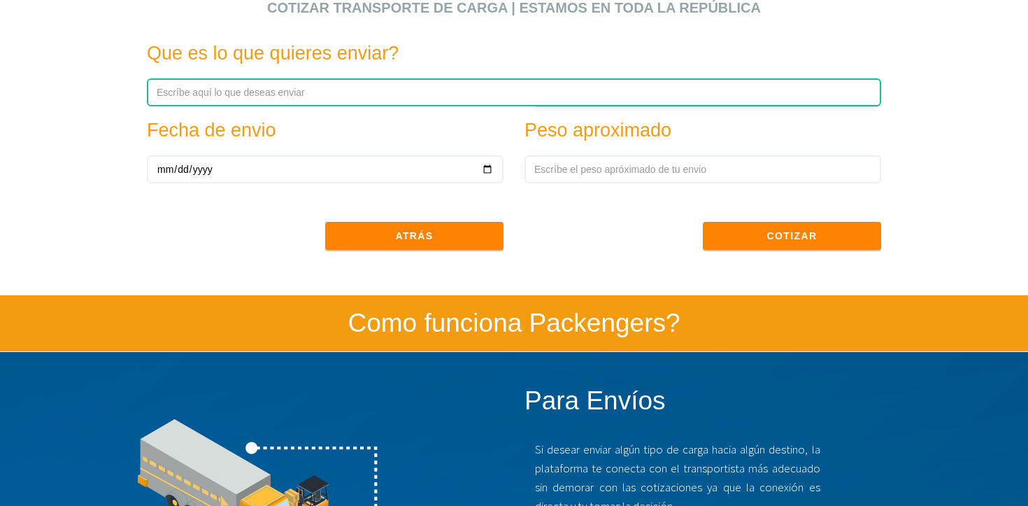
click at [333, 96] on input "text" at bounding box center [514, 92] width 734 height 28
type input "M"
type input "LAMINAS [PERSON_NAME]"
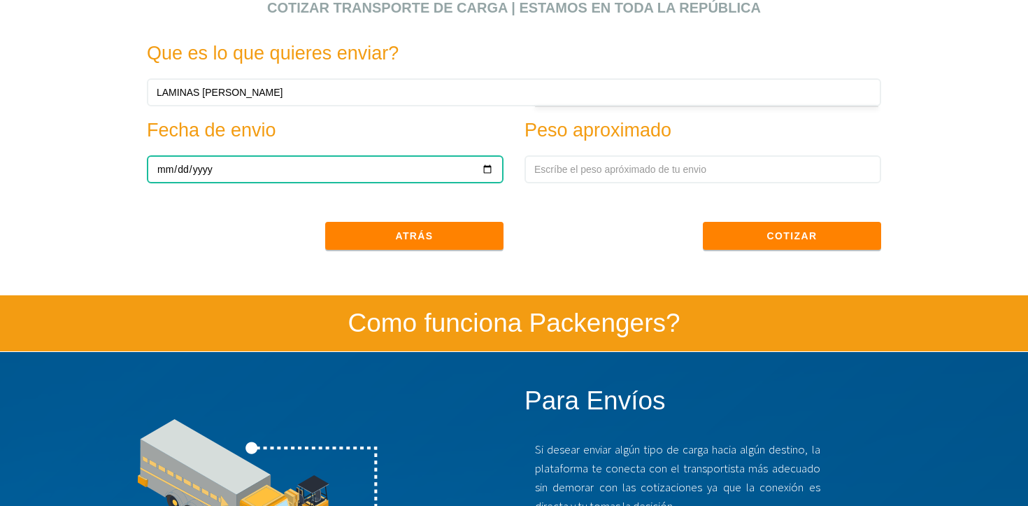
drag, startPoint x: 315, startPoint y: 181, endPoint x: 480, endPoint y: 172, distance: 165.3
click at [315, 181] on input "date" at bounding box center [325, 169] width 357 height 28
click at [489, 171] on input "date" at bounding box center [325, 169] width 357 height 28
type input "[DATE]"
click at [480, 173] on input "[DATE]" at bounding box center [325, 169] width 357 height 28
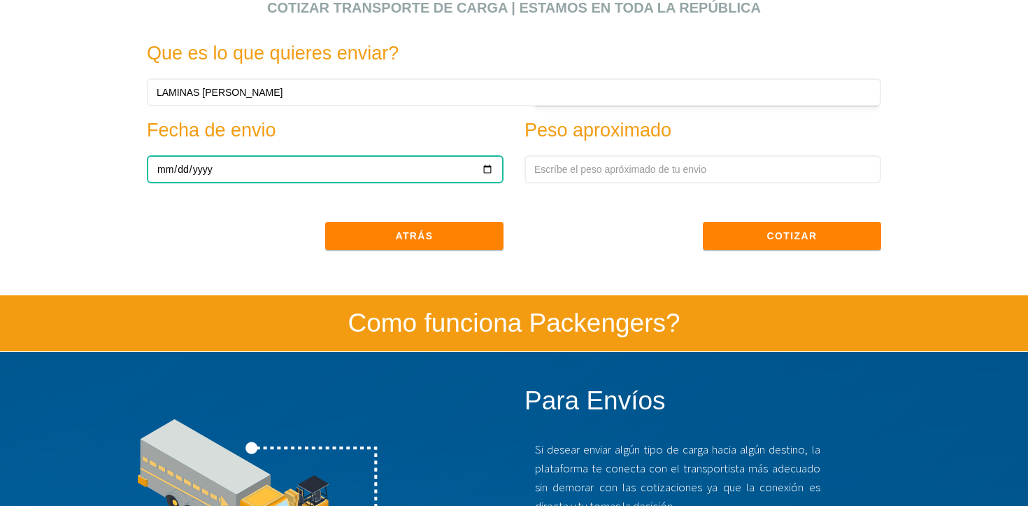
click at [494, 169] on input "[DATE]" at bounding box center [325, 169] width 357 height 28
click at [488, 164] on input "[DATE]" at bounding box center [325, 169] width 357 height 28
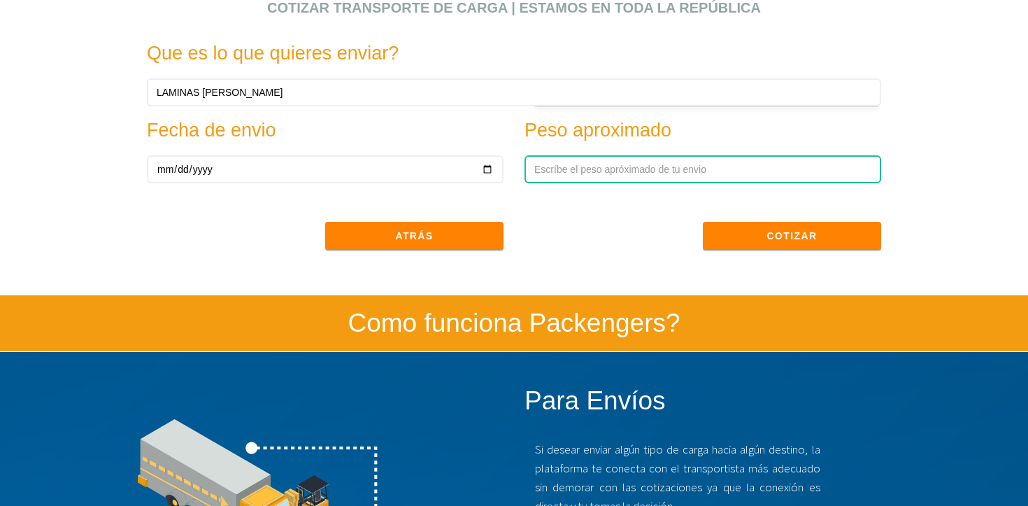
click at [591, 165] on input "text" at bounding box center [702, 169] width 357 height 28
type input "28000"
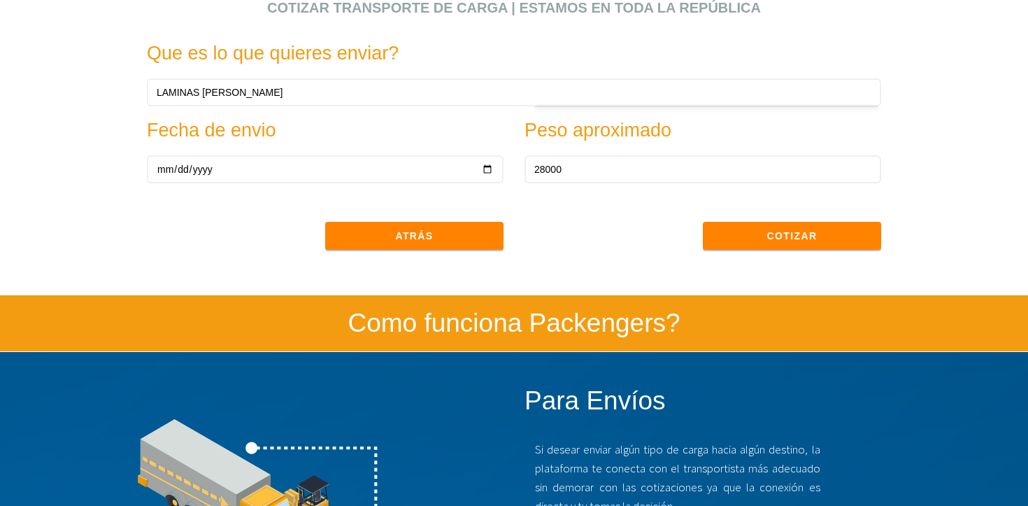
click at [794, 252] on div "Cotizar" at bounding box center [703, 221] width 378 height 77
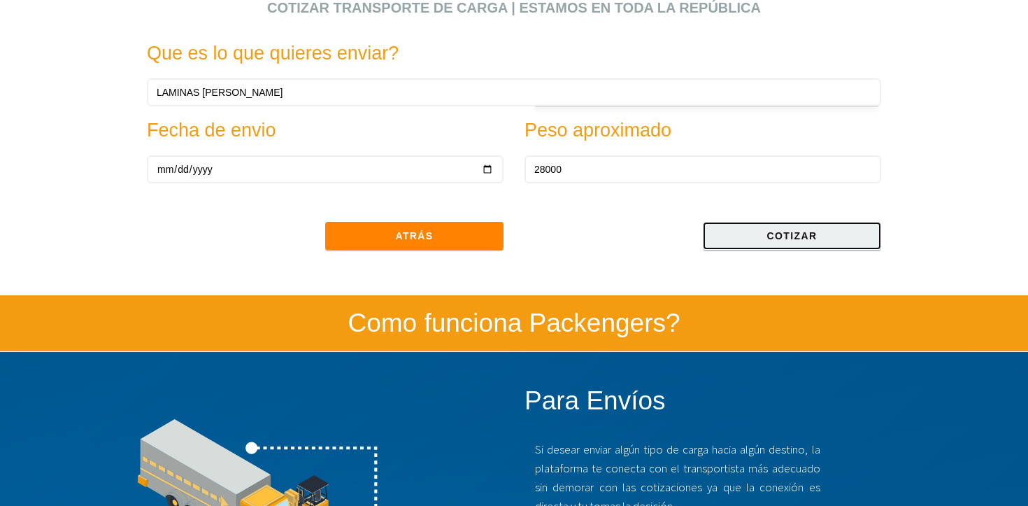
click at [794, 248] on button "Cotizar" at bounding box center [792, 236] width 178 height 28
click at [759, 232] on button "Cotizar" at bounding box center [792, 236] width 178 height 28
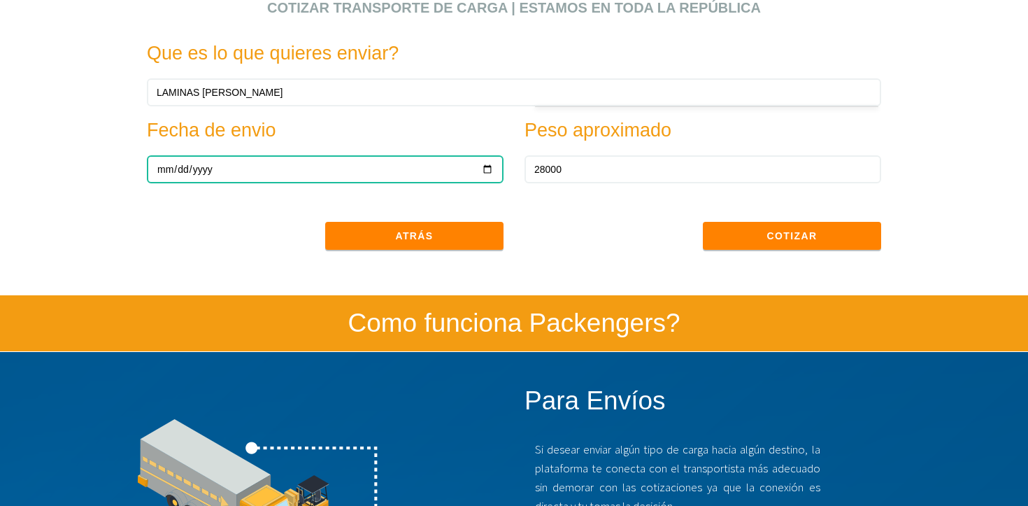
click at [490, 168] on input "[DATE]" at bounding box center [325, 169] width 357 height 28
type input "[DATE]"
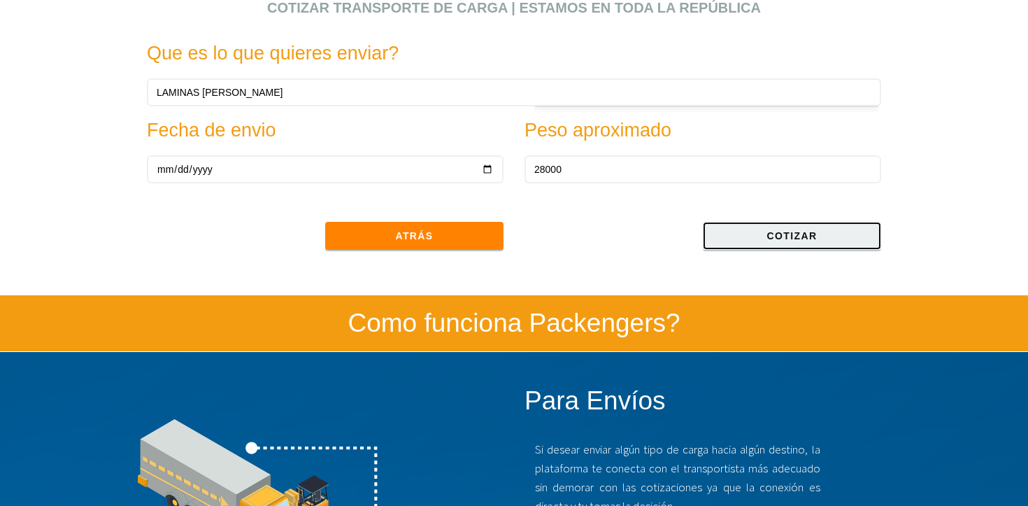
click at [790, 231] on button "Cotizar" at bounding box center [792, 236] width 178 height 28
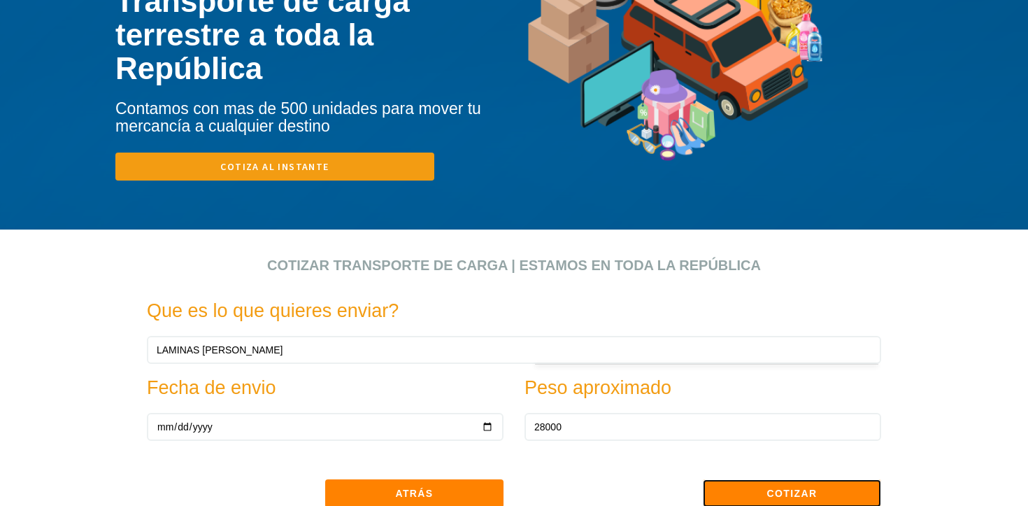
scroll to position [350, 0]
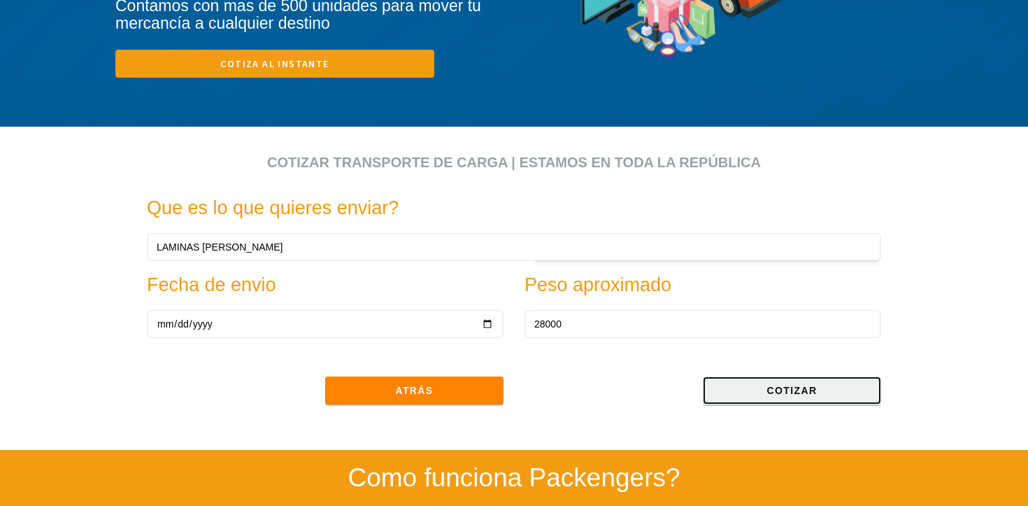
click at [805, 392] on button "Cotizar" at bounding box center [792, 390] width 178 height 28
